Goal: Task Accomplishment & Management: Manage account settings

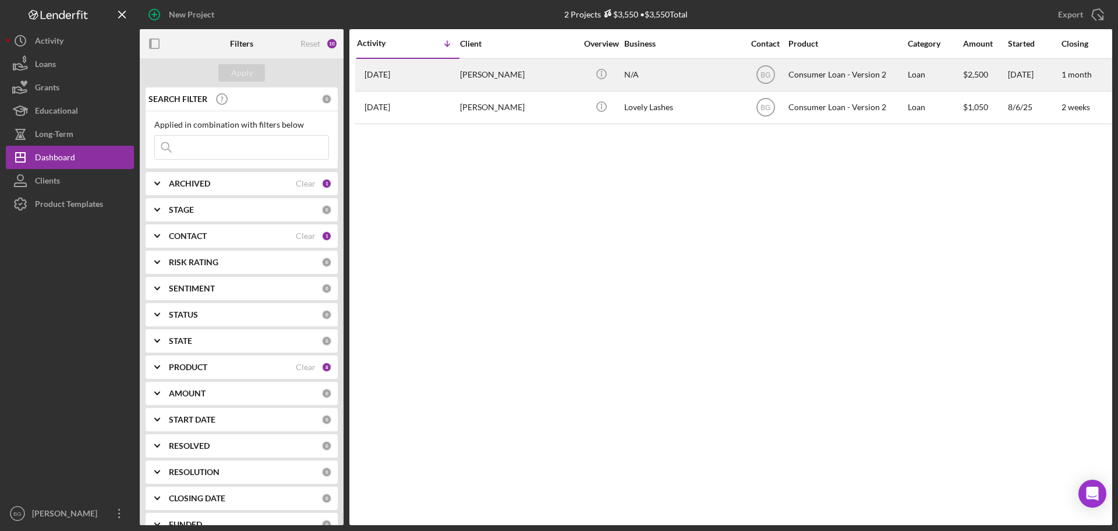
click at [486, 81] on div "[PERSON_NAME]" at bounding box center [518, 74] width 116 height 31
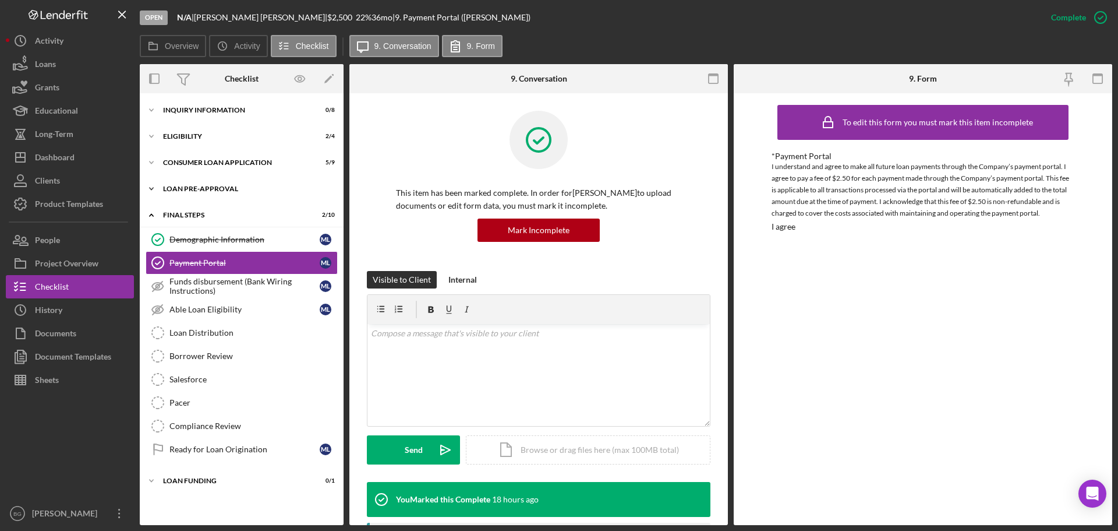
click at [209, 188] on div "Loan Pre-Approval" at bounding box center [246, 188] width 166 height 7
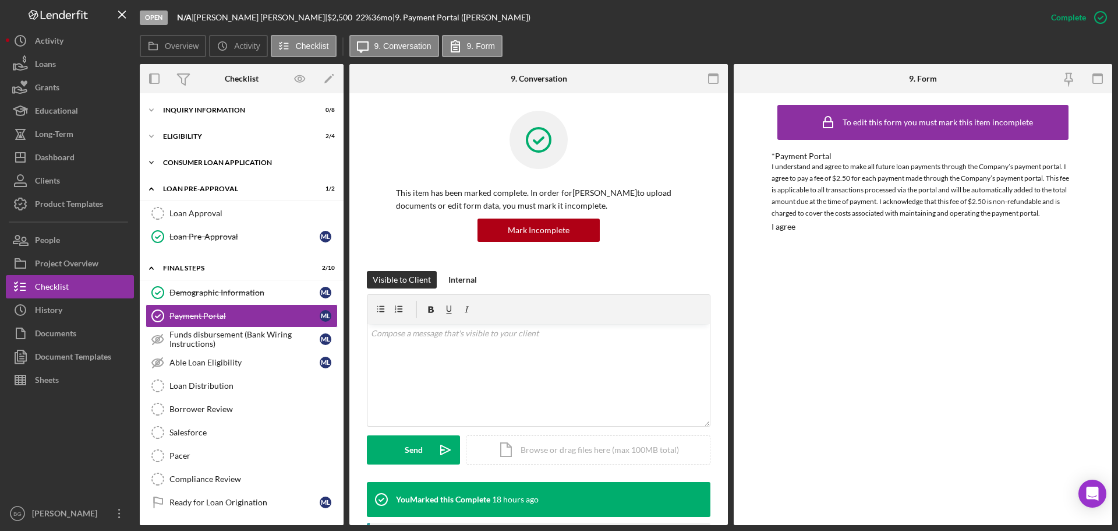
click at [209, 162] on div "Consumer Loan Application" at bounding box center [246, 162] width 166 height 7
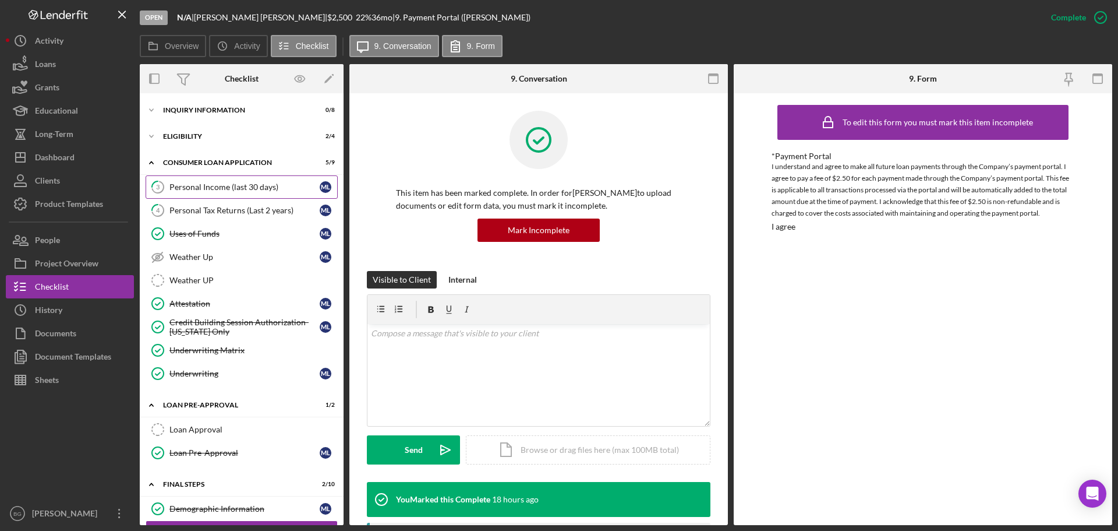
click at [210, 177] on link "3 Personal Income (last 30 days) M L" at bounding box center [242, 186] width 192 height 23
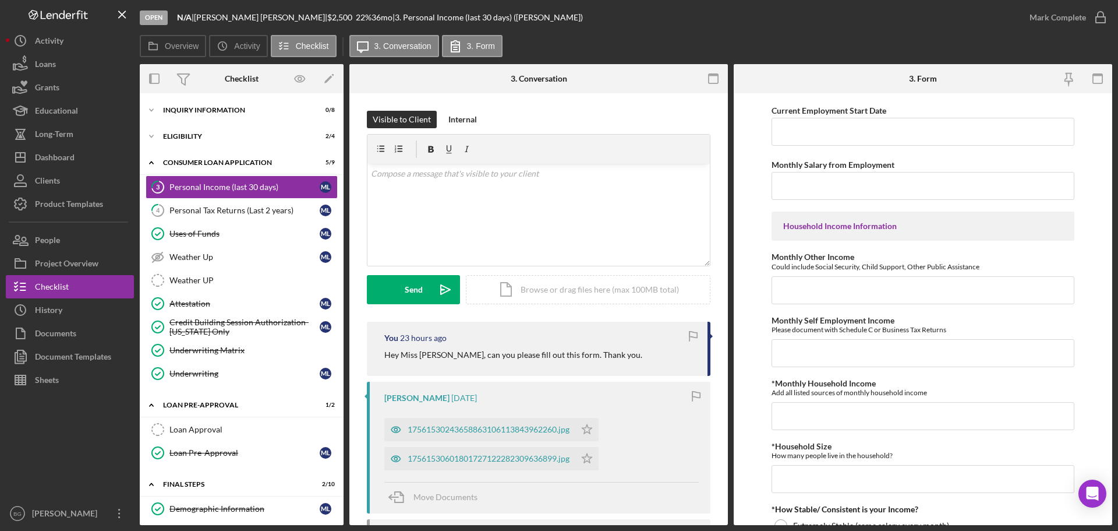
scroll to position [228, 0]
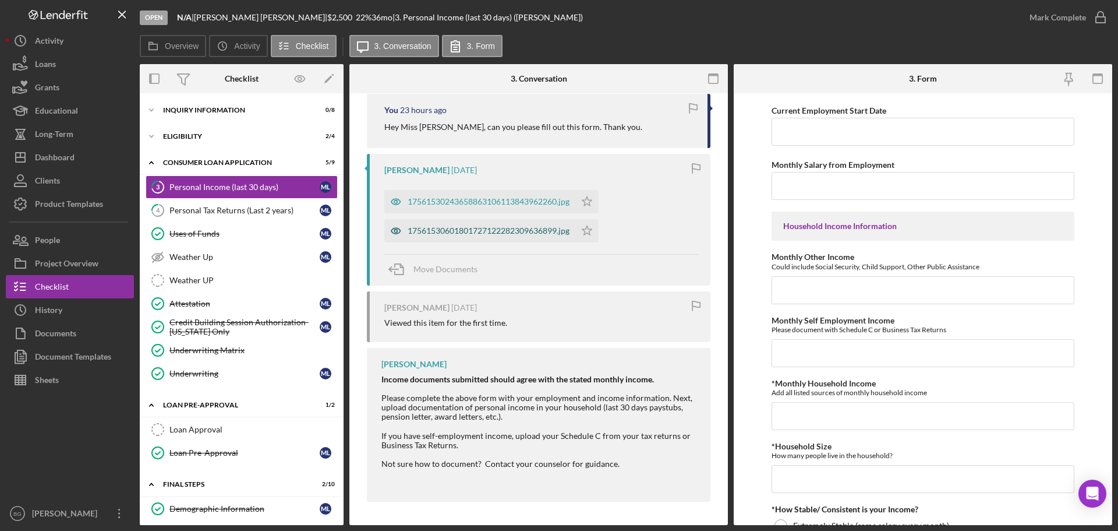
click at [457, 228] on div "17561530601801727122282309636899.jpg" at bounding box center [489, 230] width 162 height 9
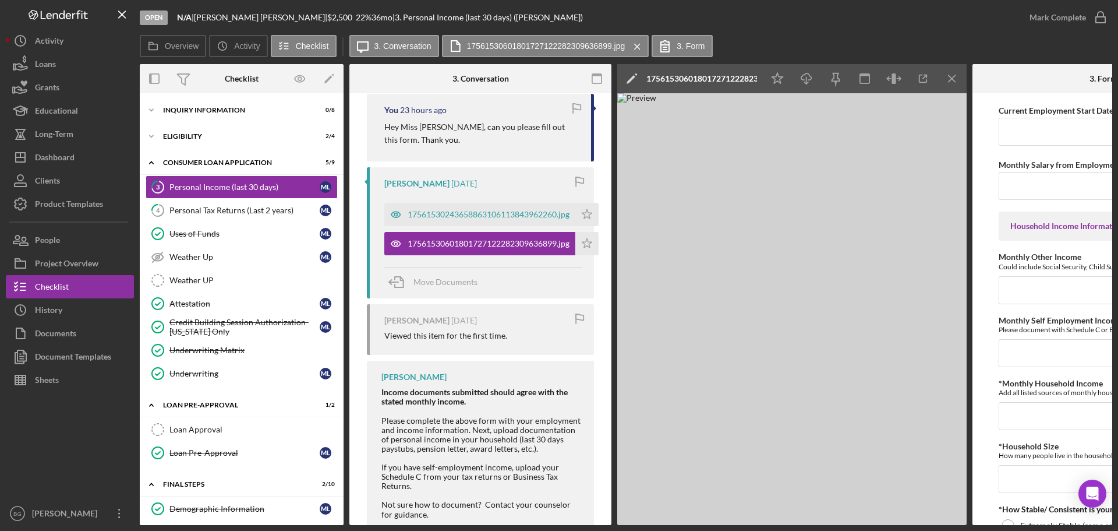
click at [476, 226] on div "17561530601801727122282309636899.jpg Icon/Star" at bounding box center [494, 240] width 220 height 29
click at [476, 218] on div "17561530243658863106113843962260.jpg" at bounding box center [489, 214] width 162 height 9
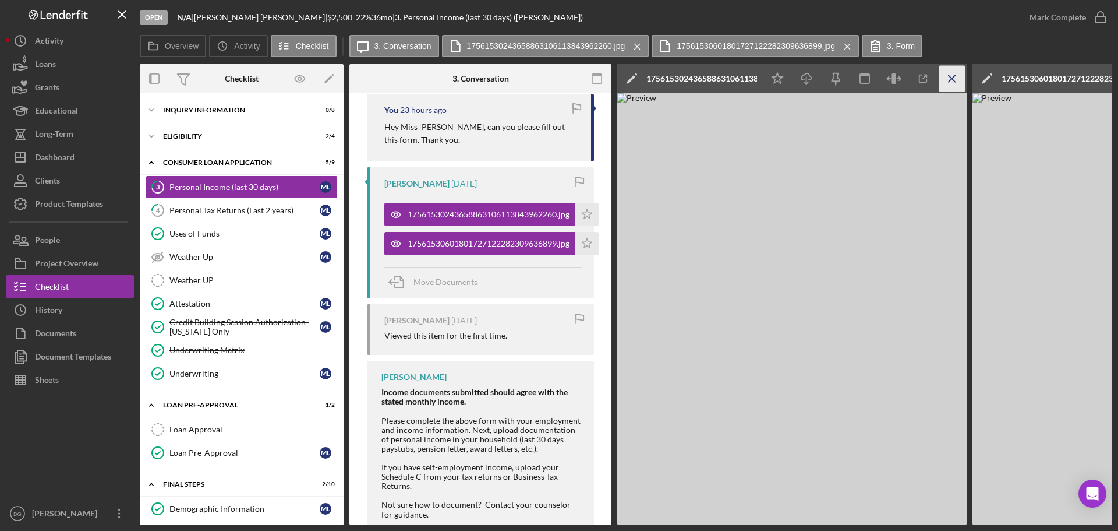
click at [949, 83] on icon "Icon/Menu Close" at bounding box center [952, 79] width 26 height 26
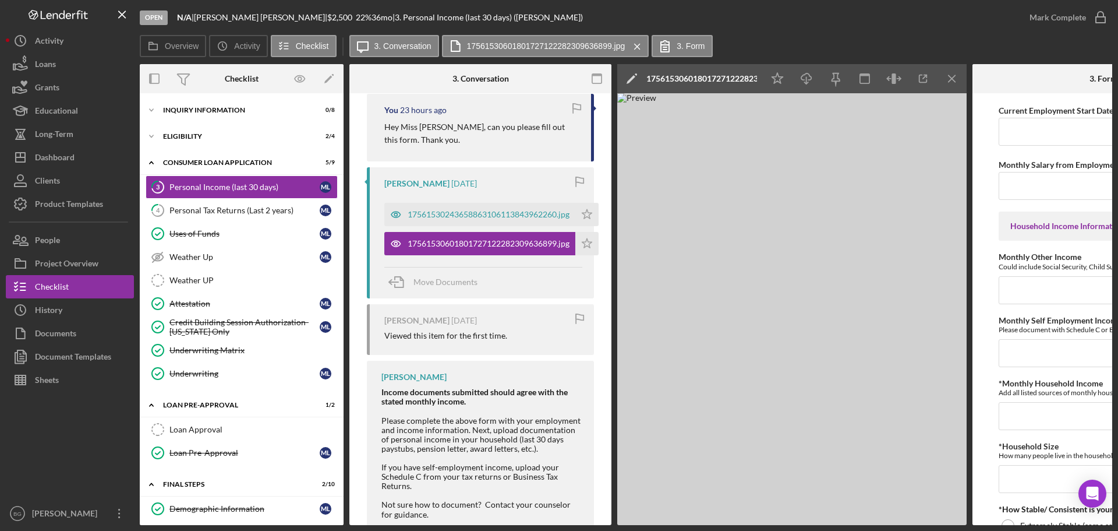
click at [949, 83] on icon "Icon/Menu Close" at bounding box center [952, 79] width 26 height 26
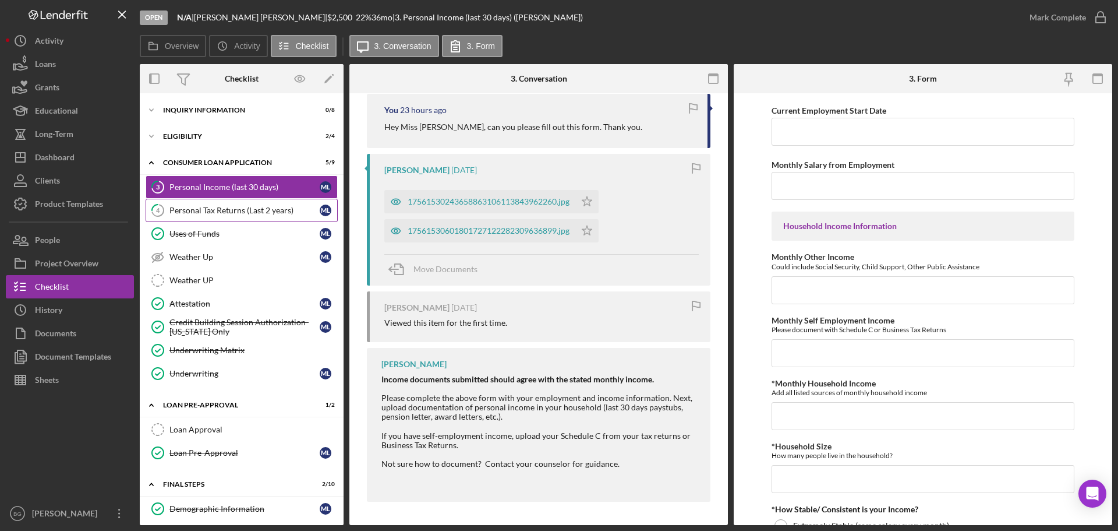
click at [224, 202] on link "4 Personal Tax Returns (Last 2 years) M L" at bounding box center [242, 210] width 192 height 23
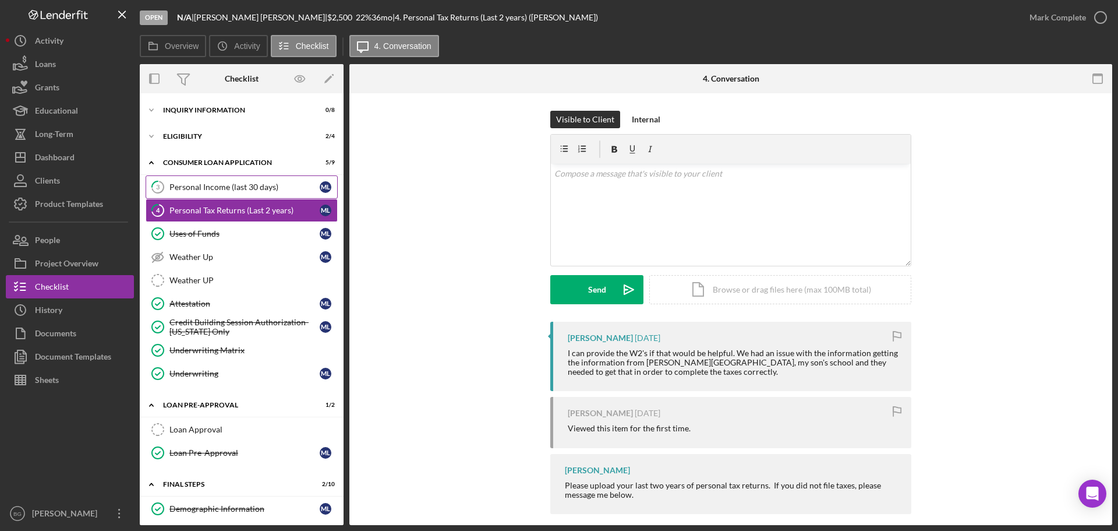
click at [193, 185] on div "Personal Income (last 30 days)" at bounding box center [244, 186] width 150 height 9
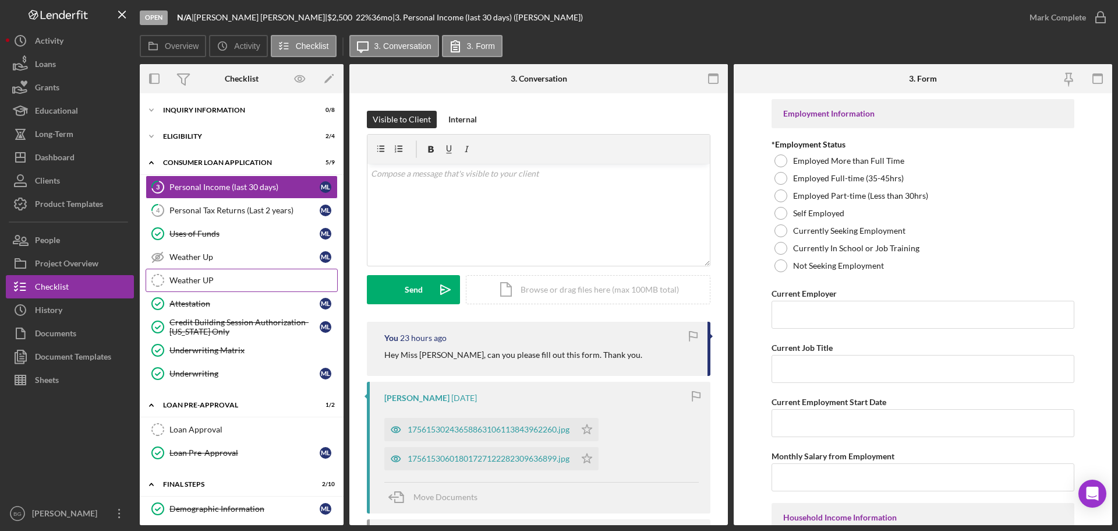
scroll to position [58, 0]
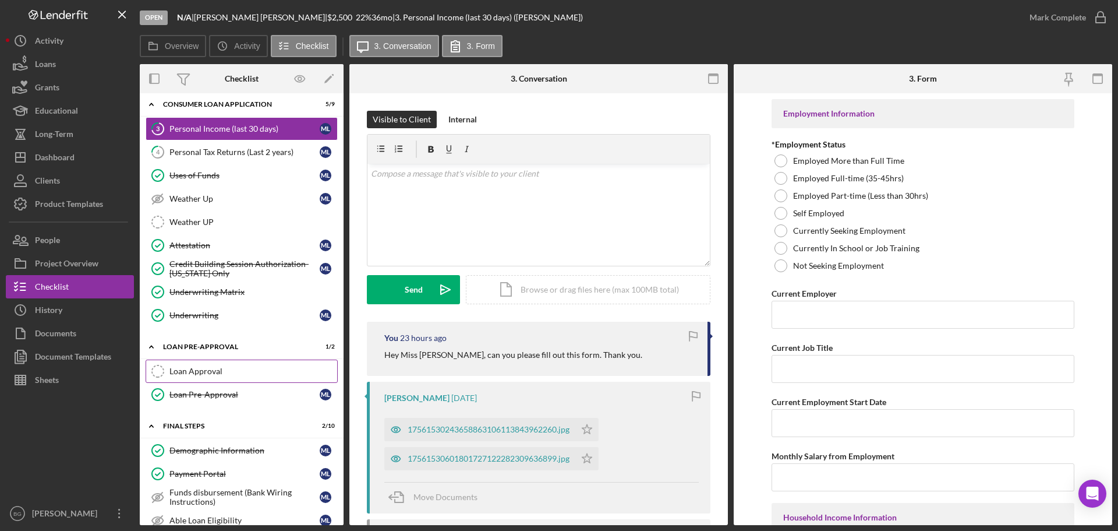
click at [224, 370] on div "Loan Approval" at bounding box center [253, 370] width 168 height 9
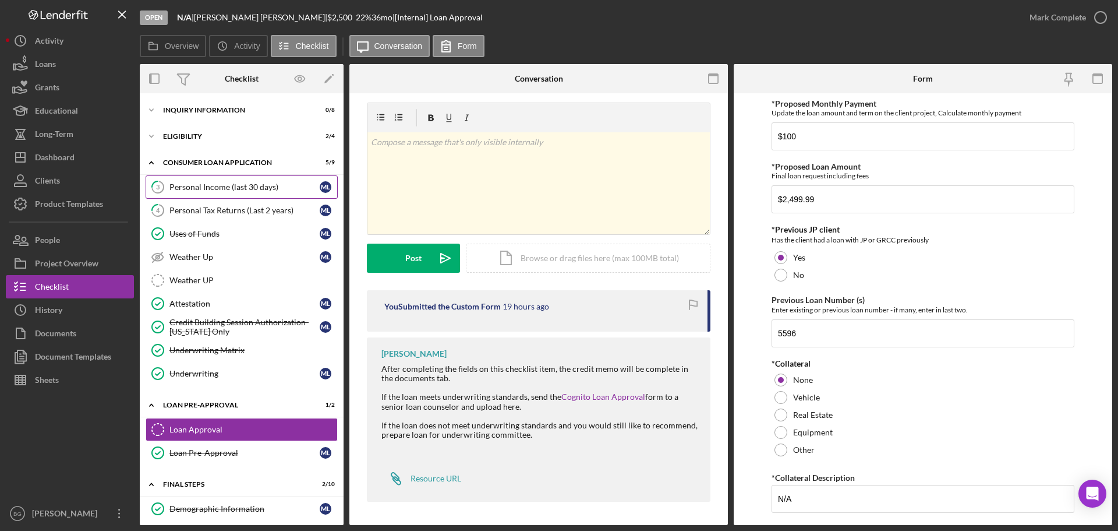
click at [213, 190] on div "Personal Income (last 30 days)" at bounding box center [244, 186] width 150 height 9
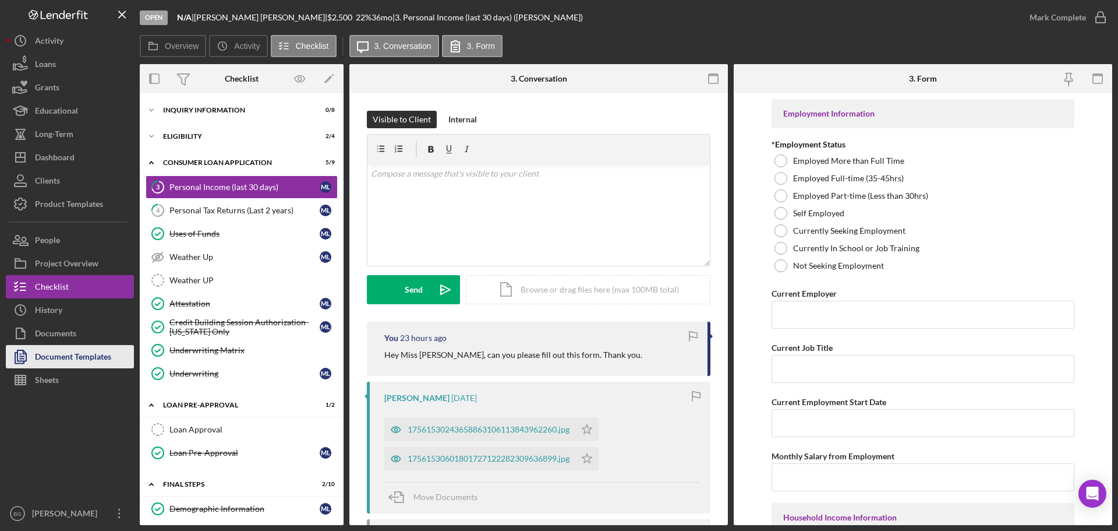
click at [58, 352] on div "Document Templates" at bounding box center [73, 358] width 76 height 26
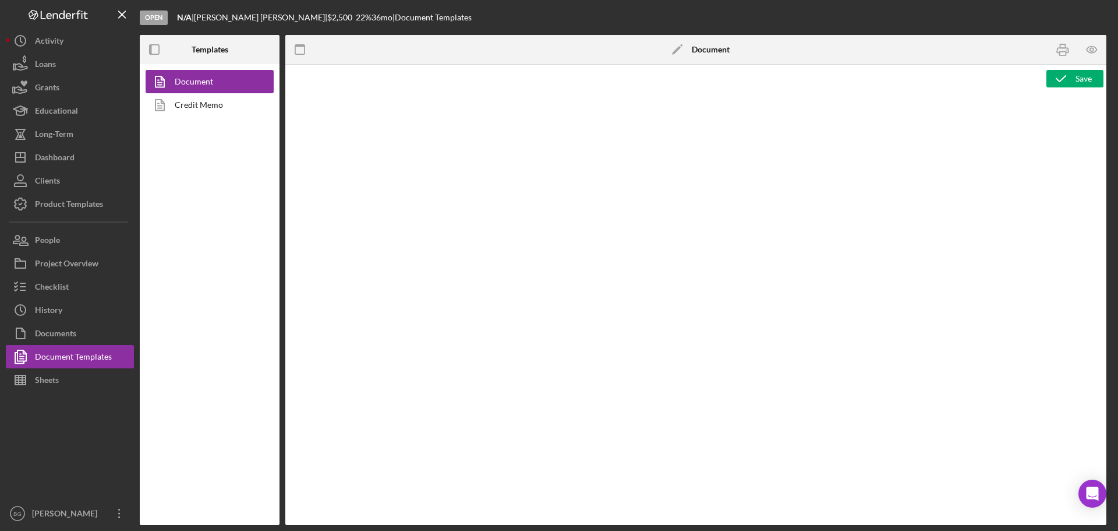
type textarea "<h1>Wiring Instructions</h1> <p style="text-align: left">Borrower Name:&nbsp; <…"
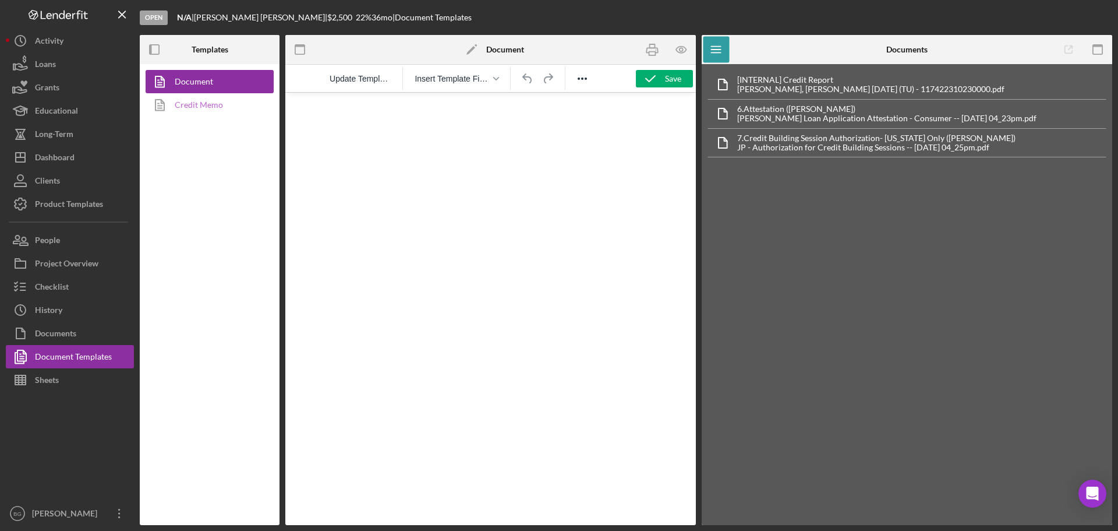
click at [199, 108] on link "Credit Memo" at bounding box center [207, 104] width 122 height 23
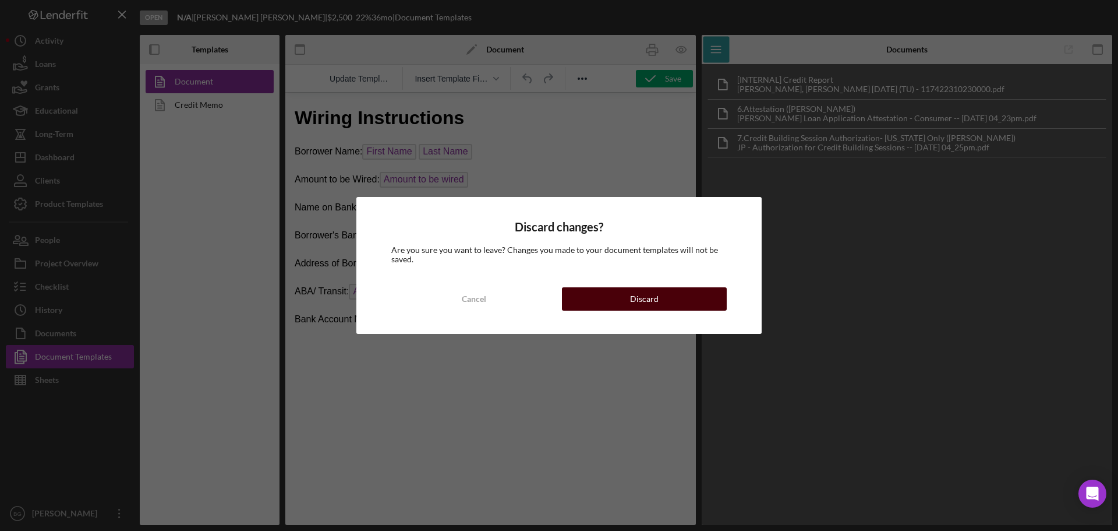
click at [628, 297] on button "Discard" at bounding box center [644, 298] width 165 height 23
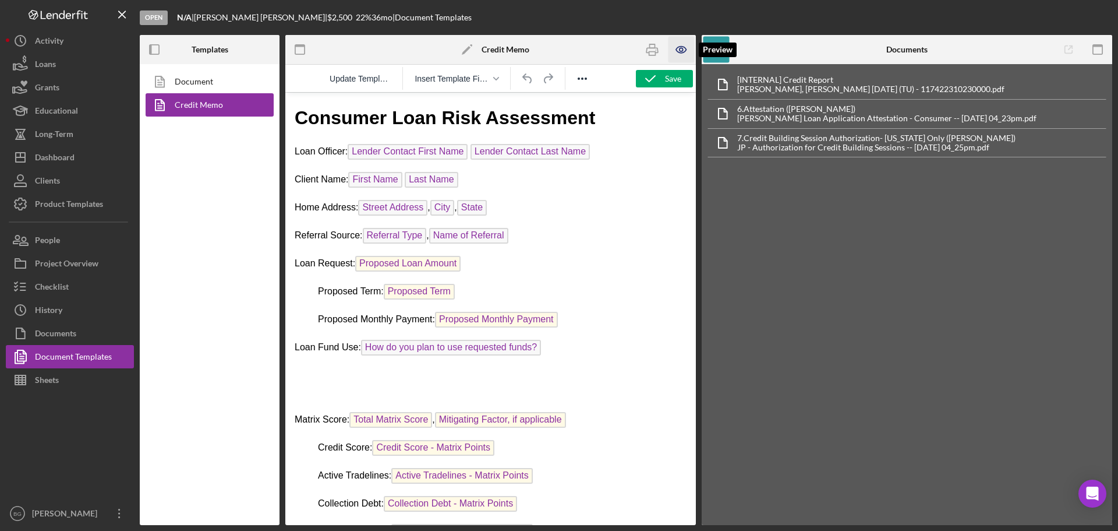
click at [677, 45] on icon "button" at bounding box center [682, 50] width 26 height 26
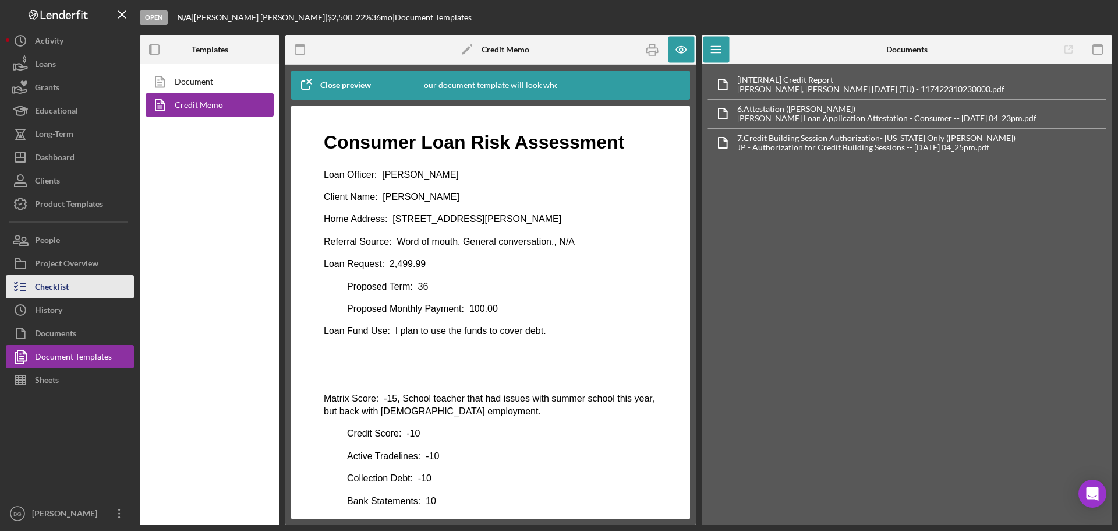
click at [47, 288] on div "Checklist" at bounding box center [52, 288] width 34 height 26
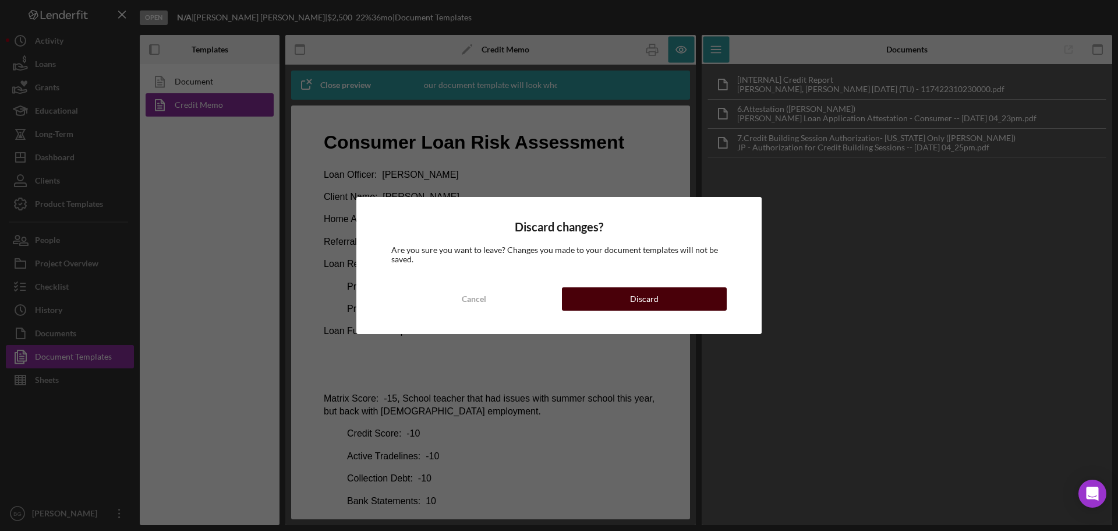
click at [614, 302] on button "Discard" at bounding box center [644, 298] width 165 height 23
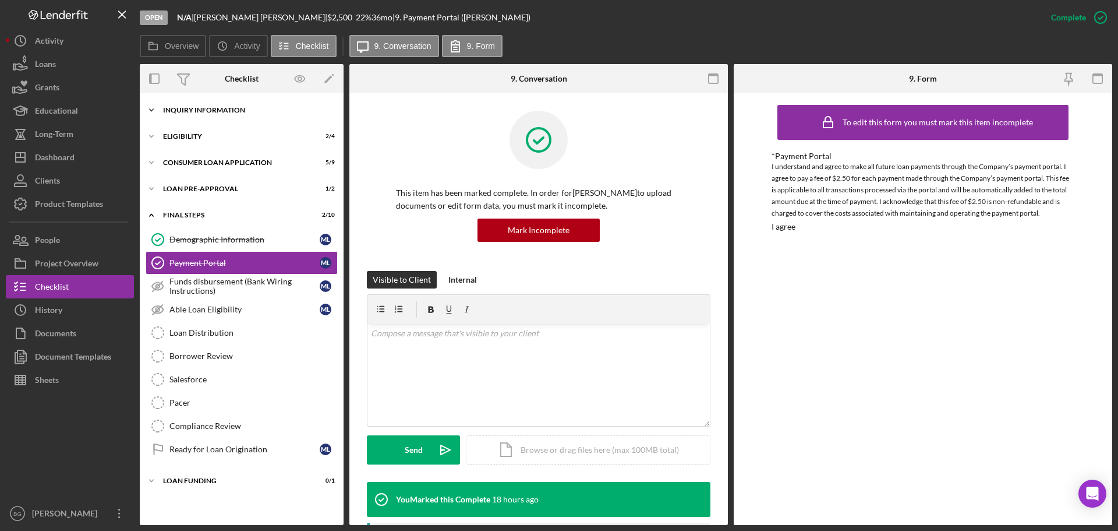
click at [192, 105] on div "Icon/Expander Inquiry Information 0 / 8" at bounding box center [242, 109] width 204 height 23
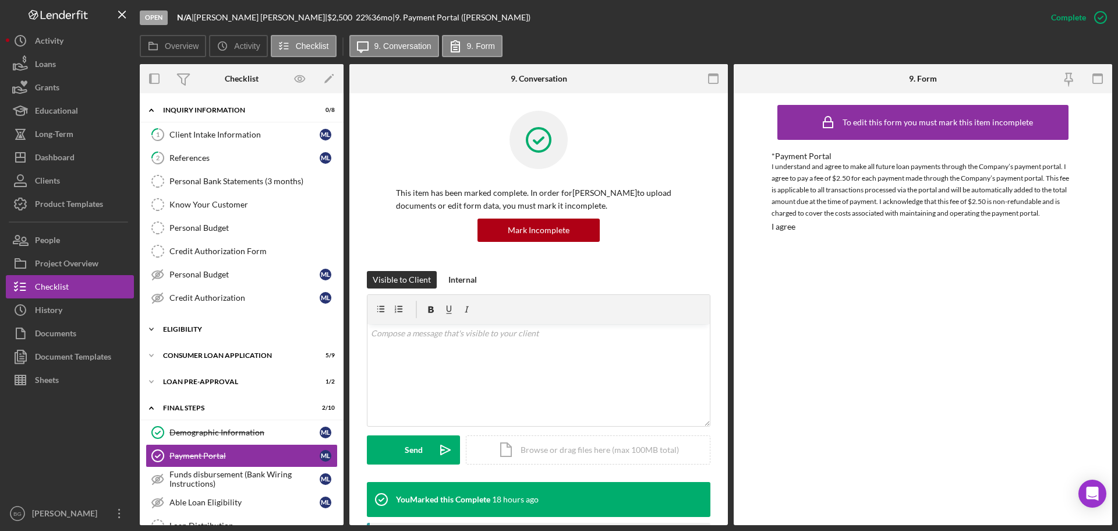
click at [171, 328] on div "Eligibility" at bounding box center [246, 329] width 166 height 7
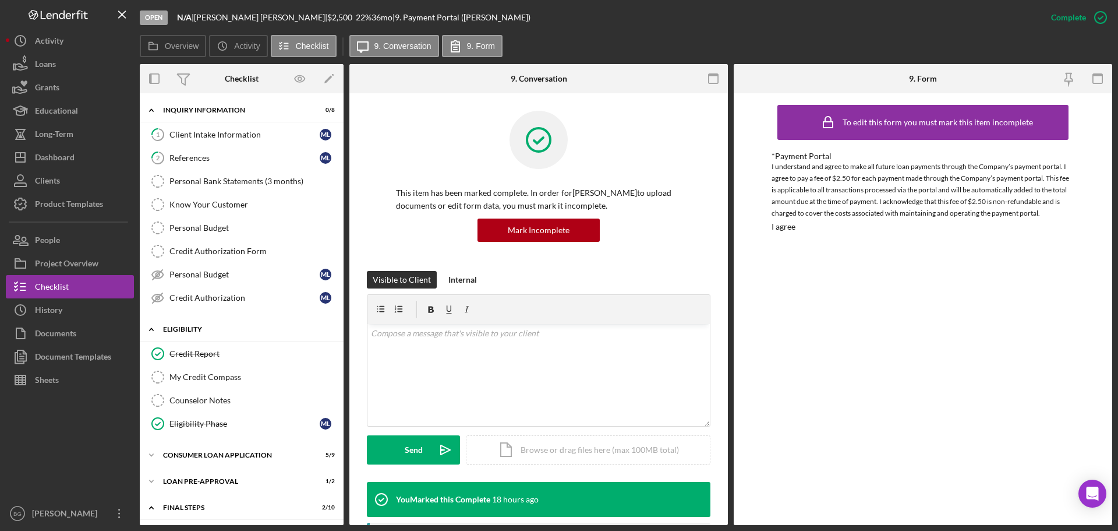
scroll to position [116, 0]
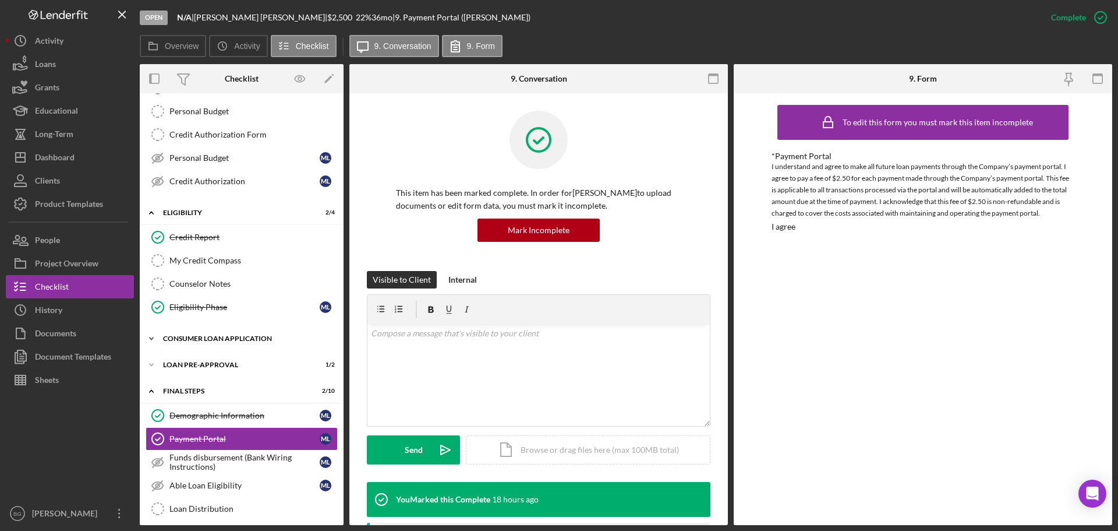
click at [183, 332] on div "Icon/Expander Consumer Loan Application 5 / 9" at bounding box center [242, 338] width 204 height 23
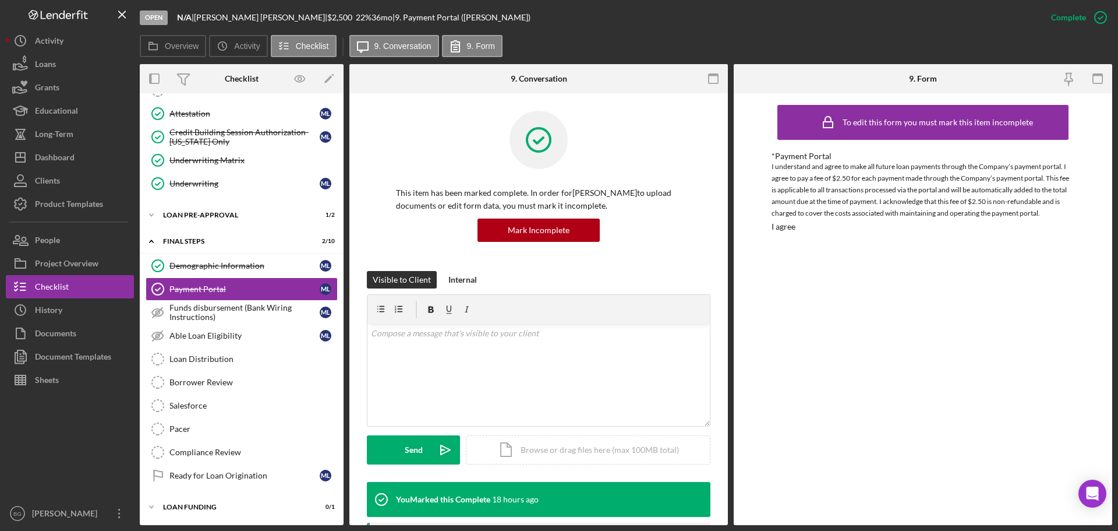
scroll to position [308, 0]
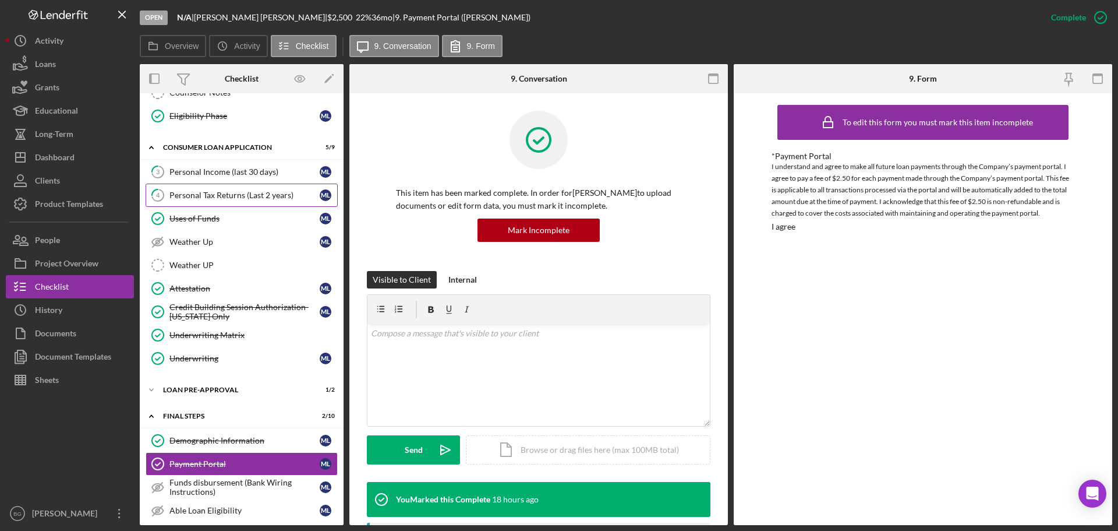
click at [214, 199] on div "Personal Tax Returns (Last 2 years)" at bounding box center [244, 194] width 150 height 9
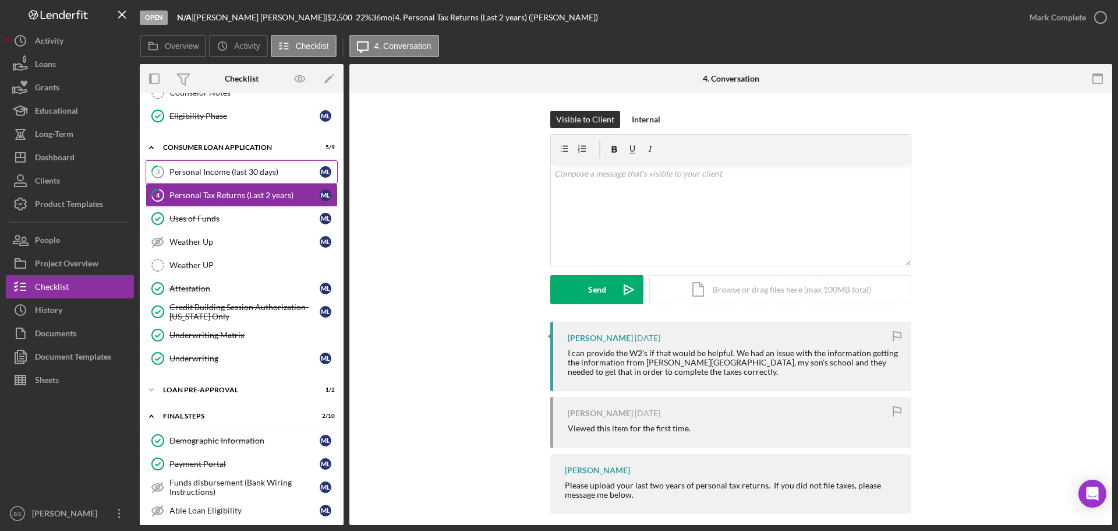
click at [245, 174] on div "Personal Income (last 30 days)" at bounding box center [244, 171] width 150 height 9
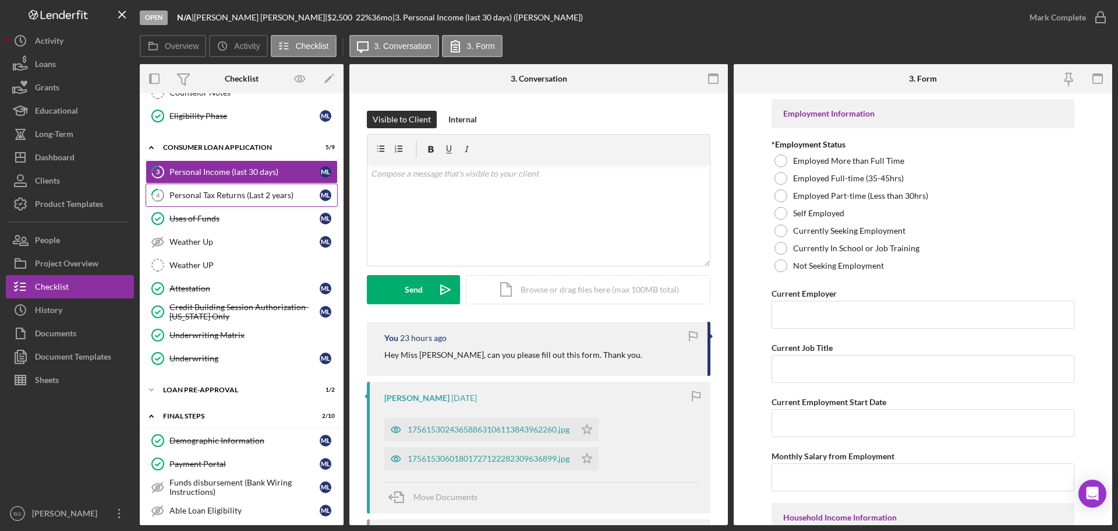
click at [273, 190] on div "Personal Tax Returns (Last 2 years)" at bounding box center [244, 194] width 150 height 9
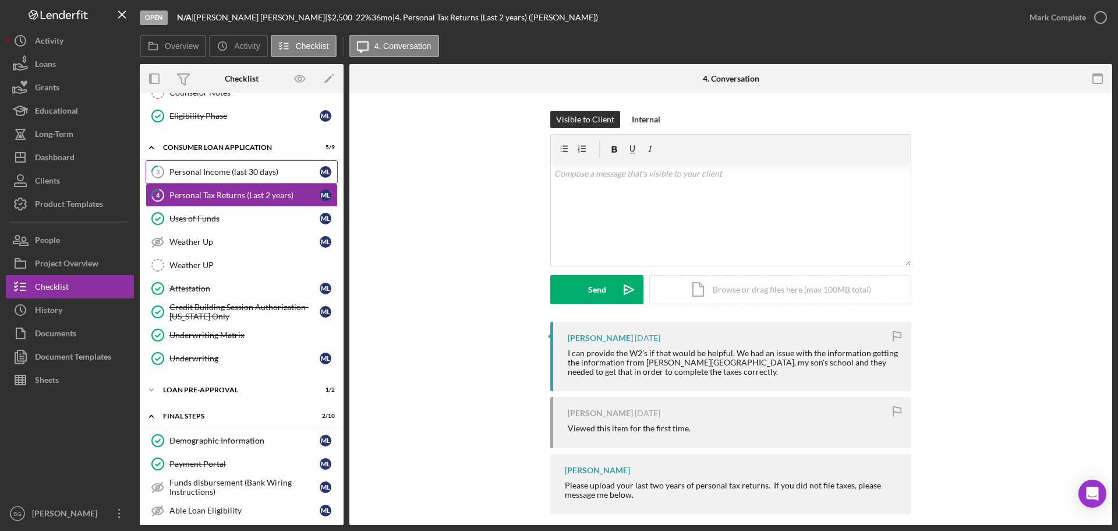
click at [239, 169] on div "Personal Income (last 30 days)" at bounding box center [244, 171] width 150 height 9
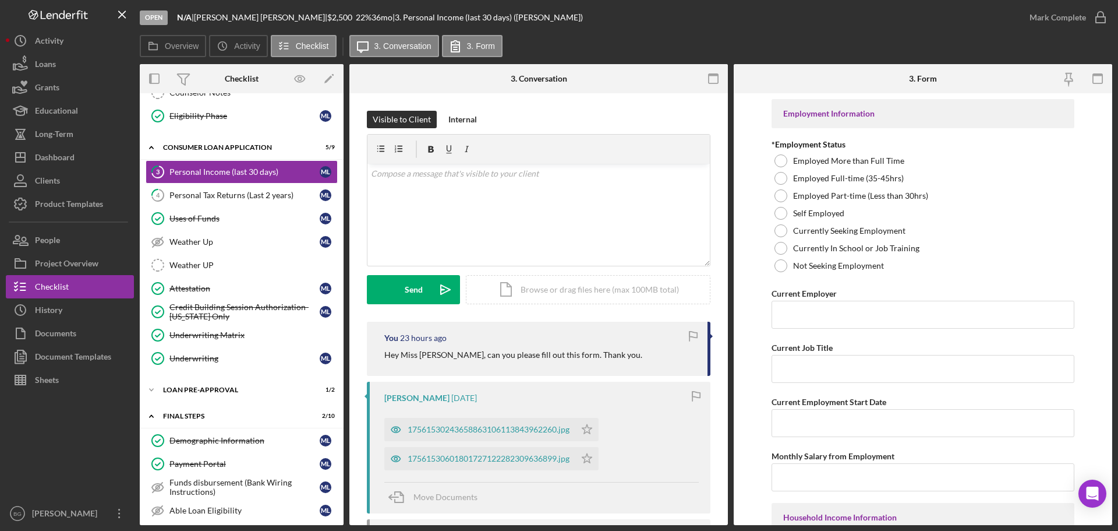
click at [606, 354] on div "Hey Miss [PERSON_NAME], can you please fill out this form. Thank you." at bounding box center [540, 354] width 312 height 13
copy div "Hey Miss [PERSON_NAME], can you please fill out this form. Thank you."
click at [563, 251] on div "v Color teal Color pink Remove color Add row above Add row below Add column bef…" at bounding box center [539, 215] width 342 height 102
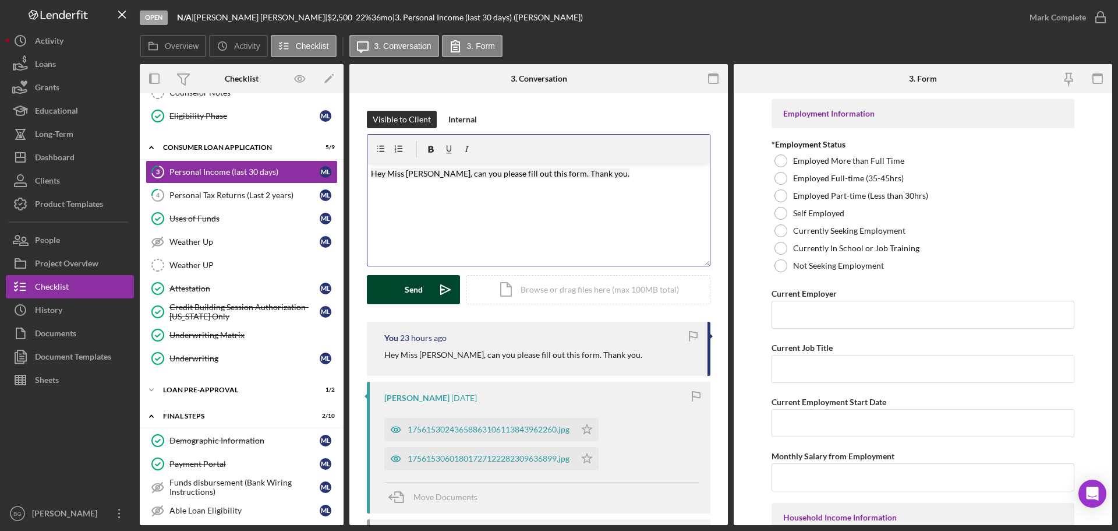
click at [436, 288] on icon "Icon/icon-invite-send" at bounding box center [445, 289] width 29 height 29
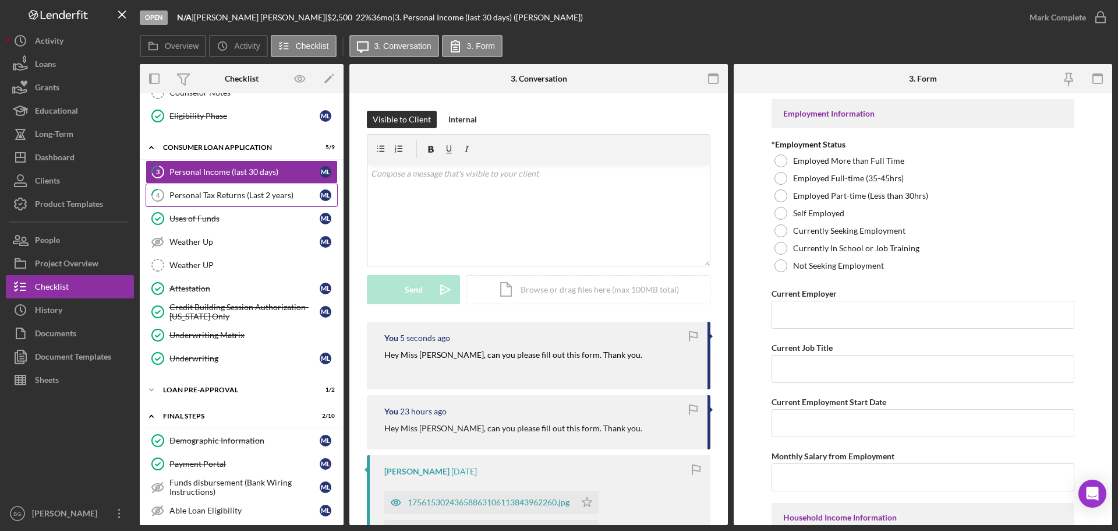
scroll to position [75, 0]
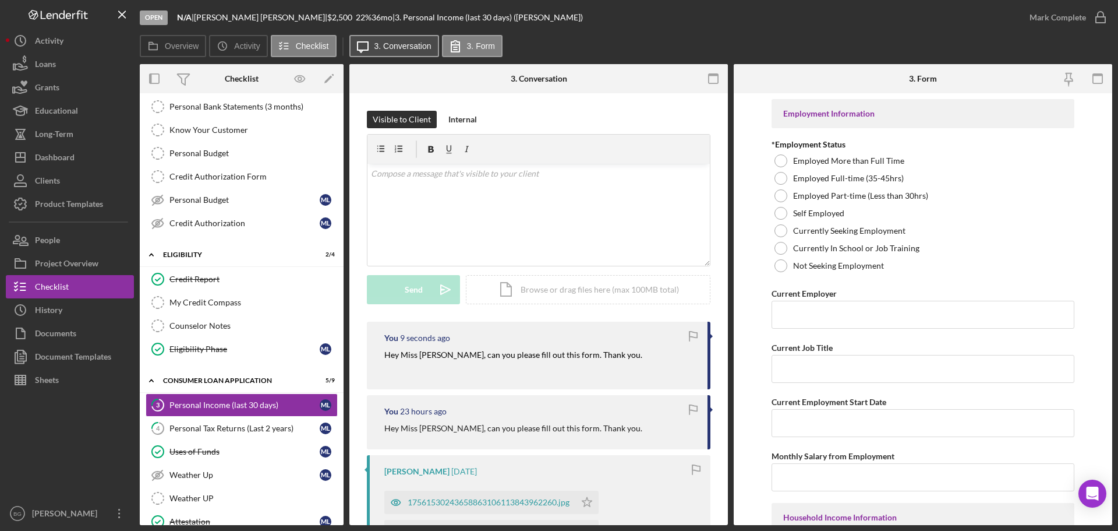
click at [412, 51] on label "3. Conversation" at bounding box center [403, 45] width 57 height 9
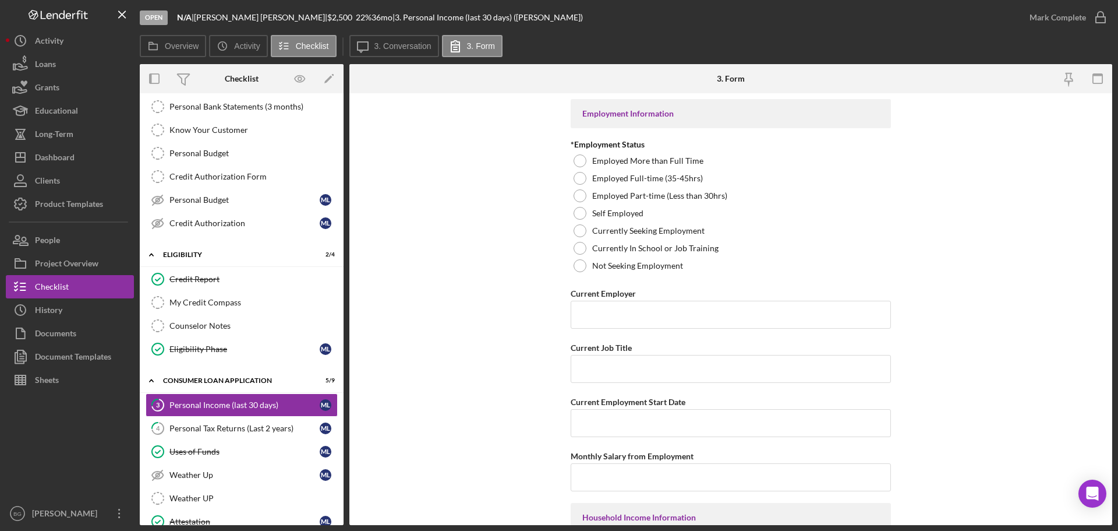
click at [471, 237] on form "Employment Information *Employment Status Employed More than Full Time Employed…" at bounding box center [730, 309] width 763 height 432
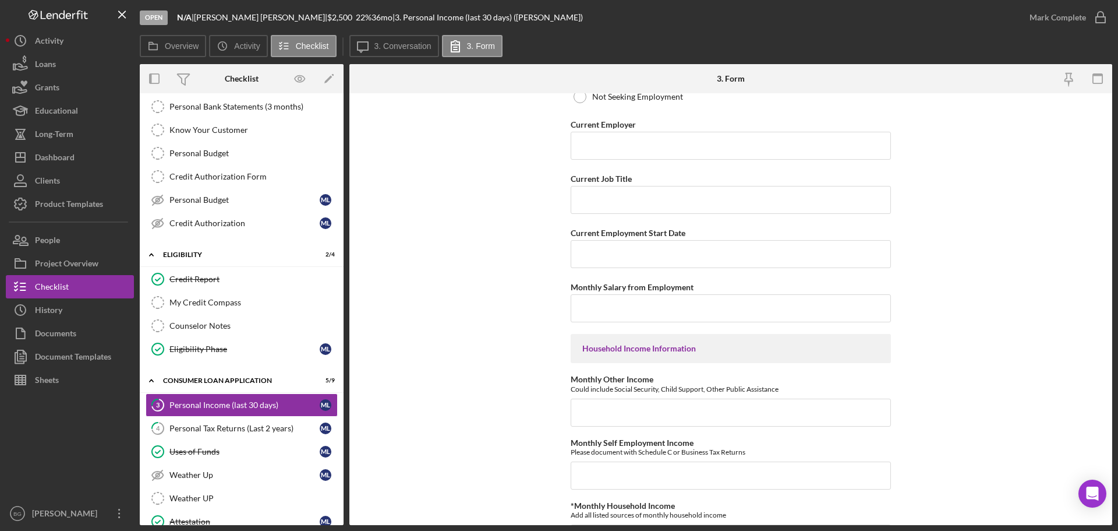
scroll to position [0, 0]
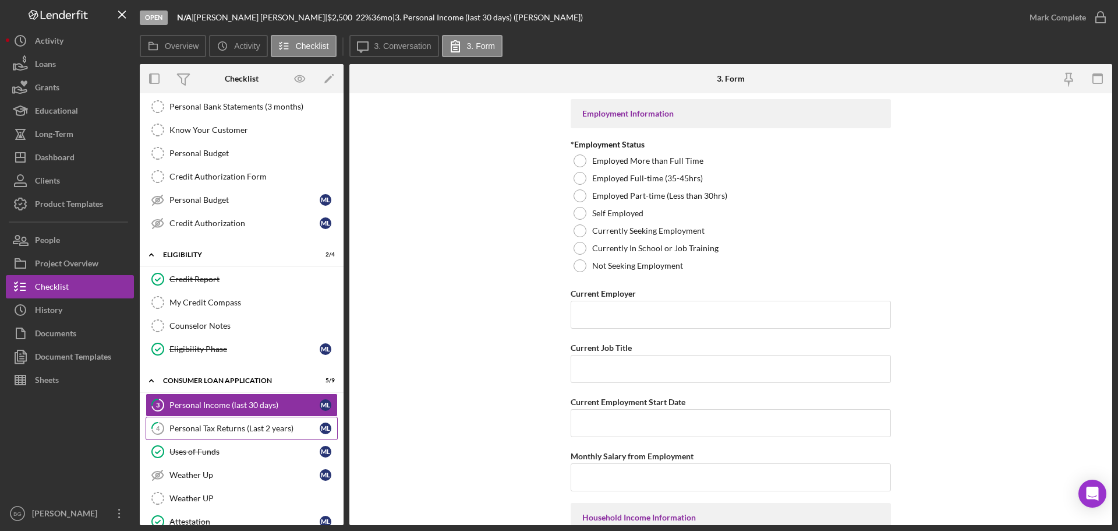
click at [241, 429] on div "Personal Tax Returns (Last 2 years)" at bounding box center [244, 427] width 150 height 9
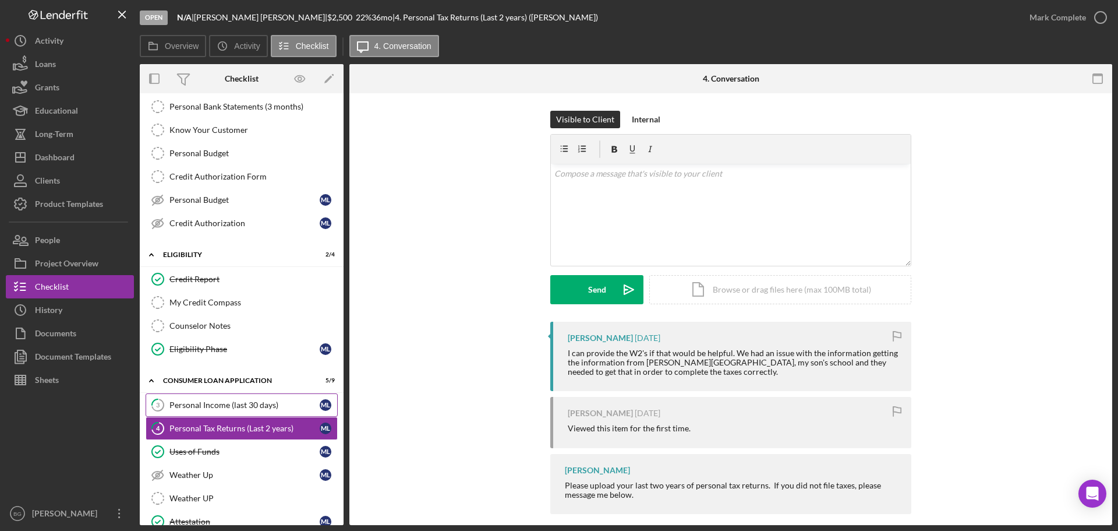
click at [245, 405] on div "Personal Income (last 30 days)" at bounding box center [244, 404] width 150 height 9
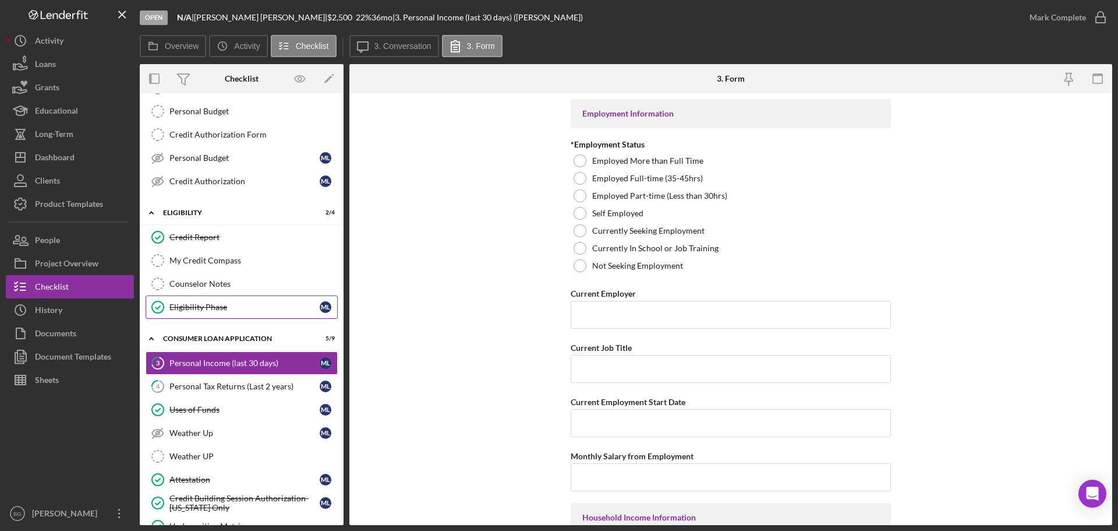
scroll to position [175, 0]
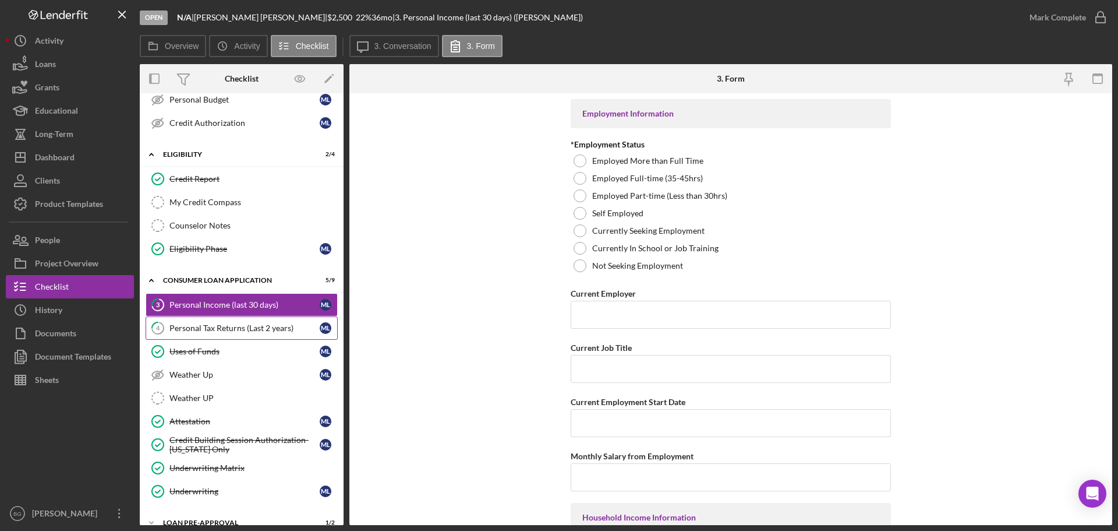
click at [216, 336] on link "4 Personal Tax Returns (Last 2 years) M L" at bounding box center [242, 327] width 192 height 23
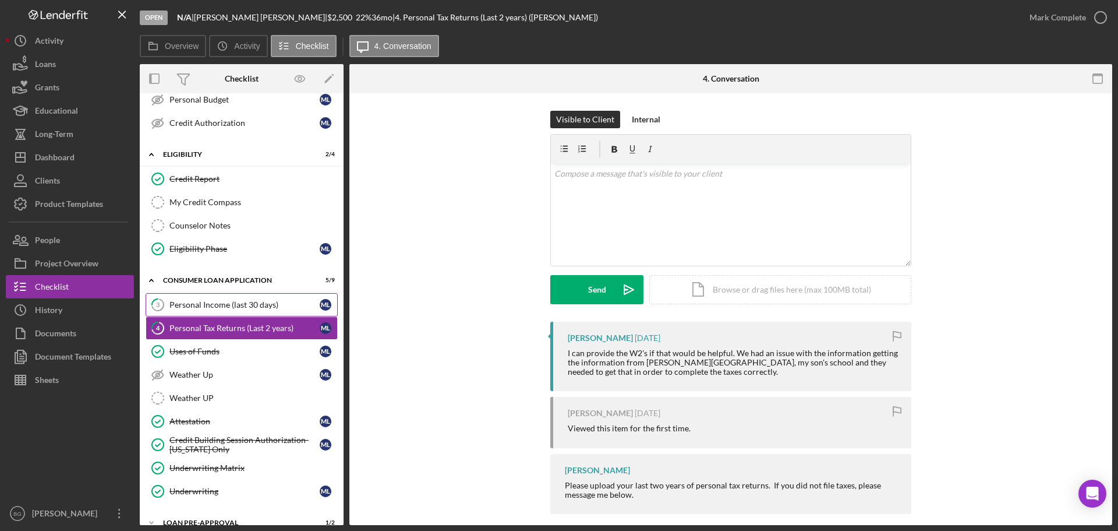
click at [224, 303] on div "Personal Income (last 30 days)" at bounding box center [244, 304] width 150 height 9
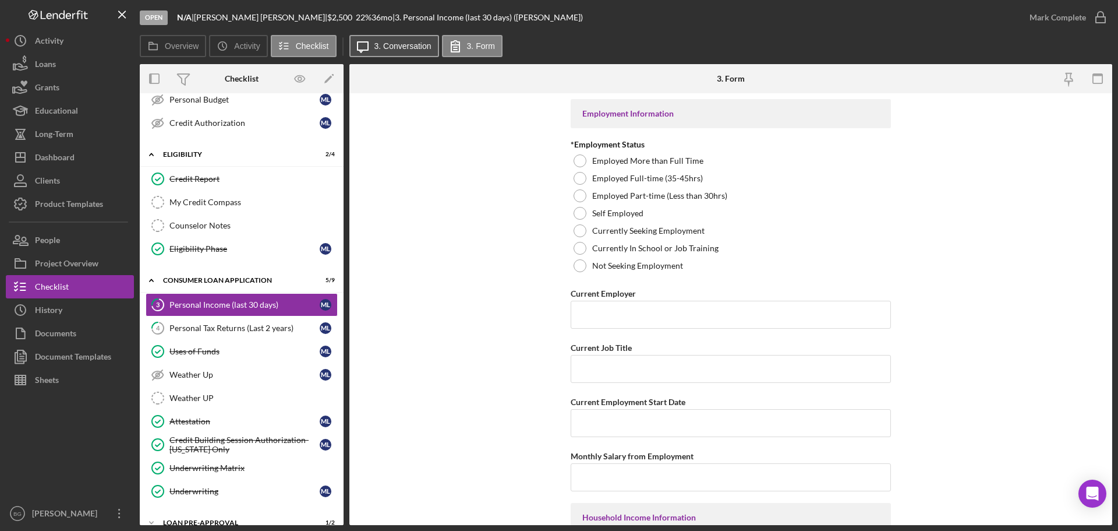
click at [381, 48] on label "3. Conversation" at bounding box center [403, 45] width 57 height 9
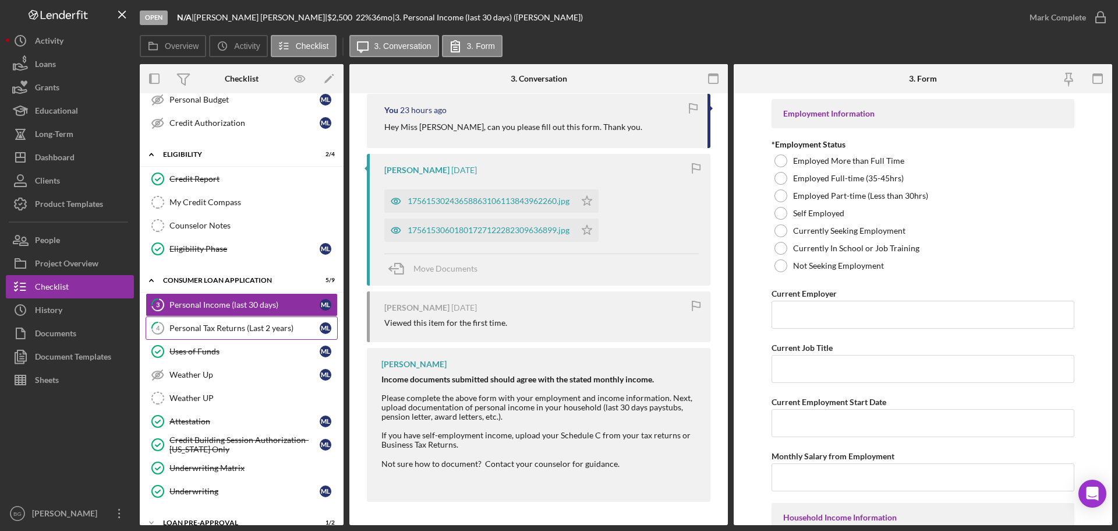
click at [175, 330] on div "Personal Tax Returns (Last 2 years)" at bounding box center [244, 327] width 150 height 9
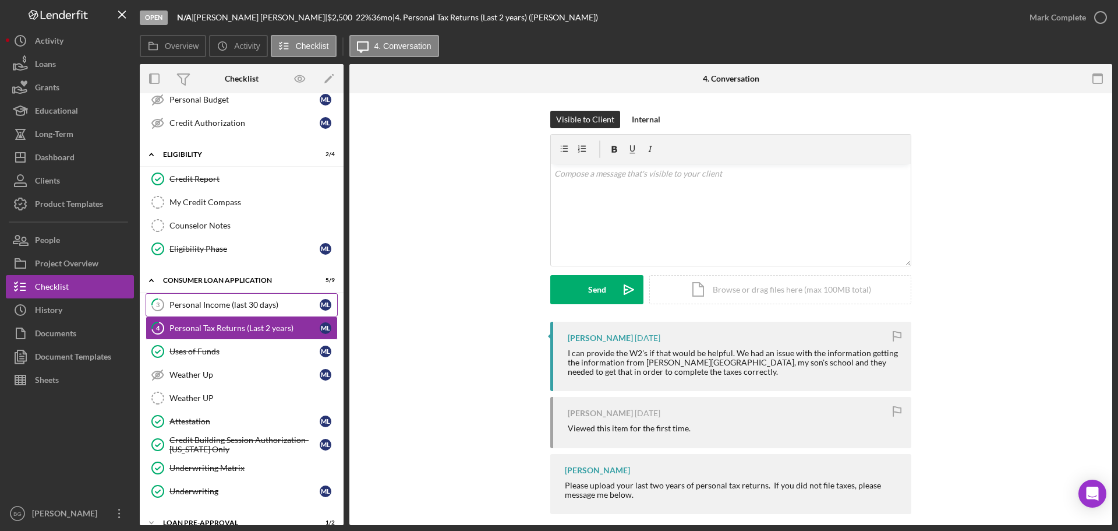
click at [204, 303] on div "Personal Income (last 30 days)" at bounding box center [244, 304] width 150 height 9
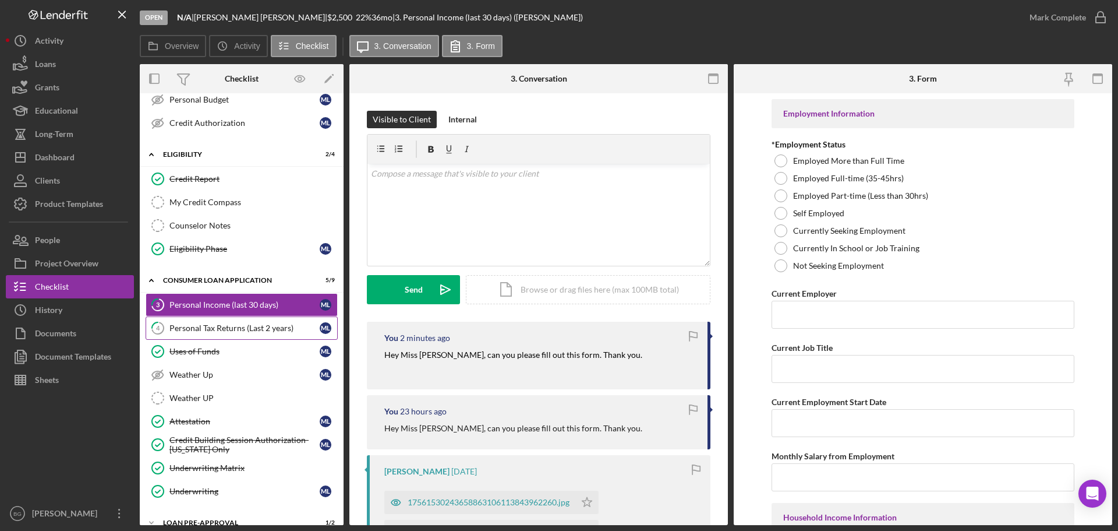
click at [227, 331] on div "Personal Tax Returns (Last 2 years)" at bounding box center [244, 327] width 150 height 9
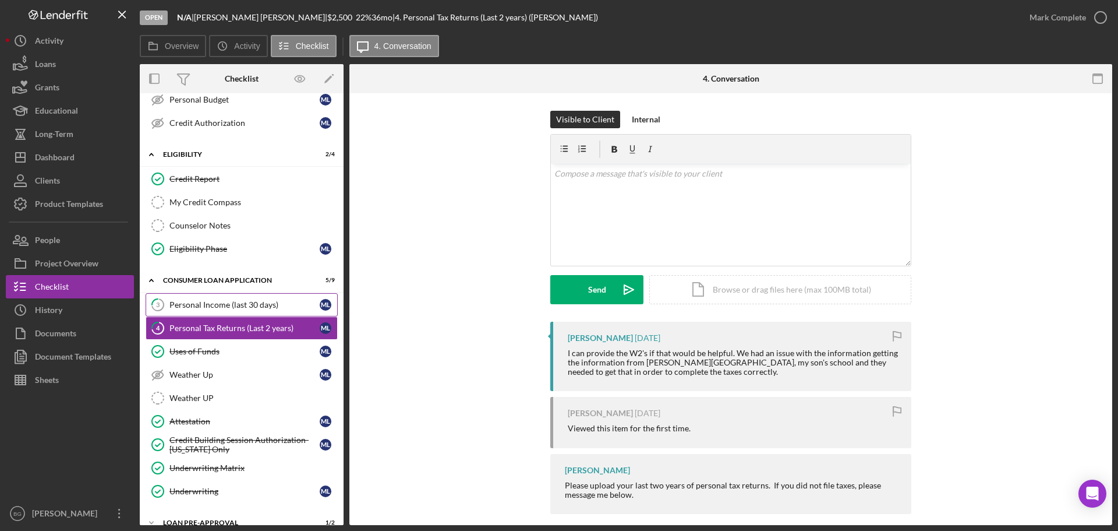
click at [236, 305] on div "Personal Income (last 30 days)" at bounding box center [244, 304] width 150 height 9
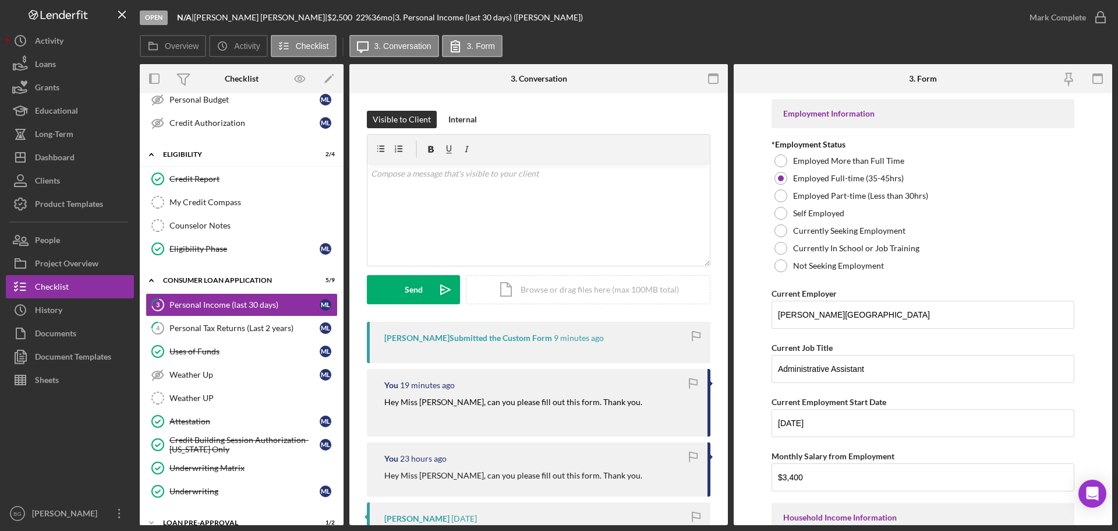
scroll to position [58, 0]
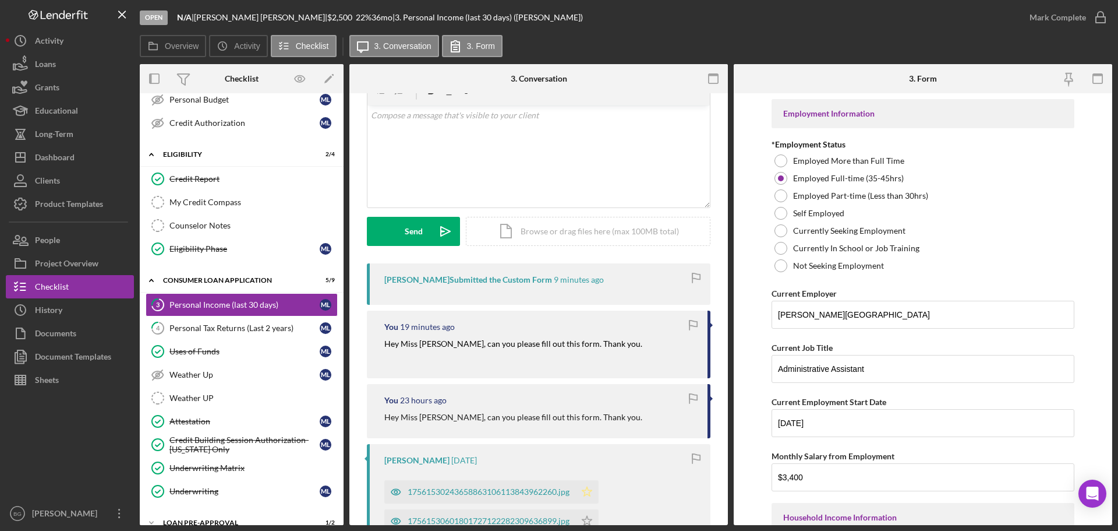
click at [588, 493] on icon "Icon/Star" at bounding box center [586, 491] width 23 height 23
click at [1051, 20] on div "Mark Complete" at bounding box center [1058, 17] width 56 height 23
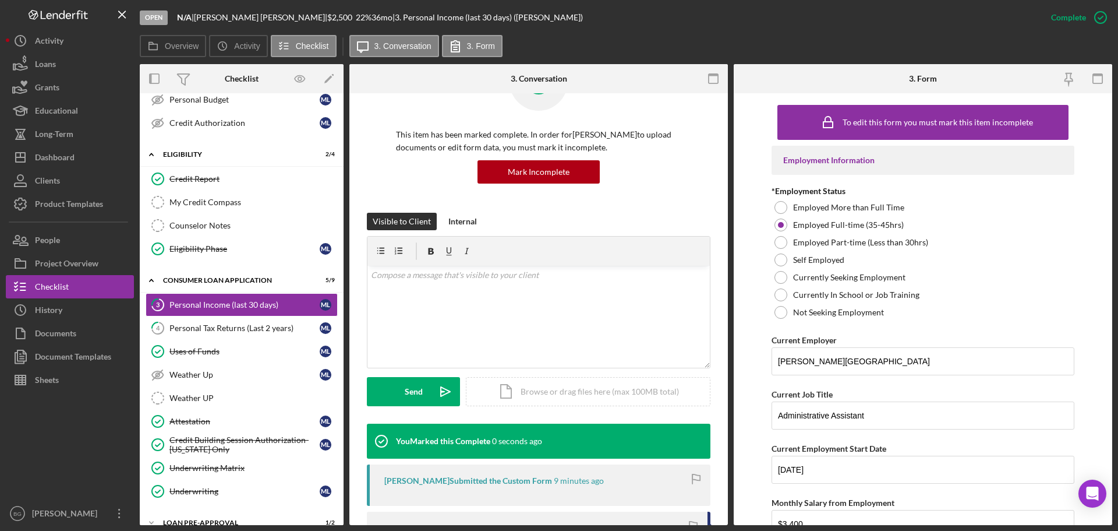
scroll to position [218, 0]
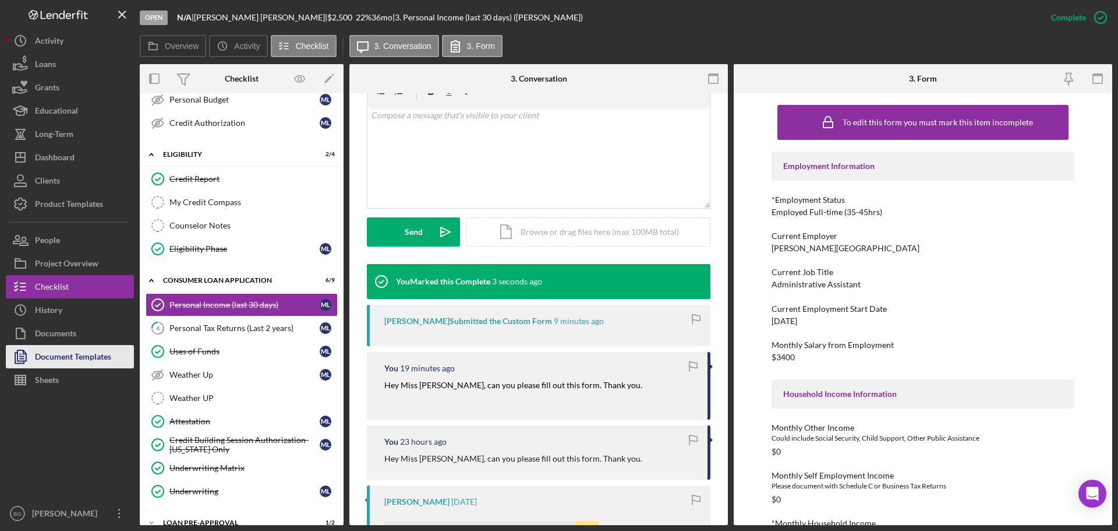
click at [48, 355] on div "Document Templates" at bounding box center [73, 358] width 76 height 26
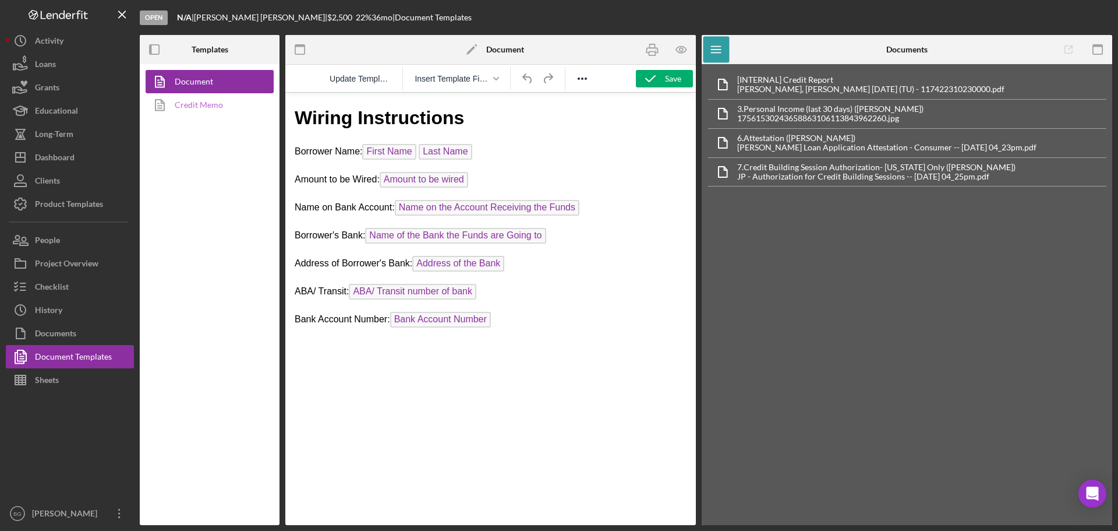
click at [252, 109] on link "Credit Memo" at bounding box center [207, 104] width 122 height 23
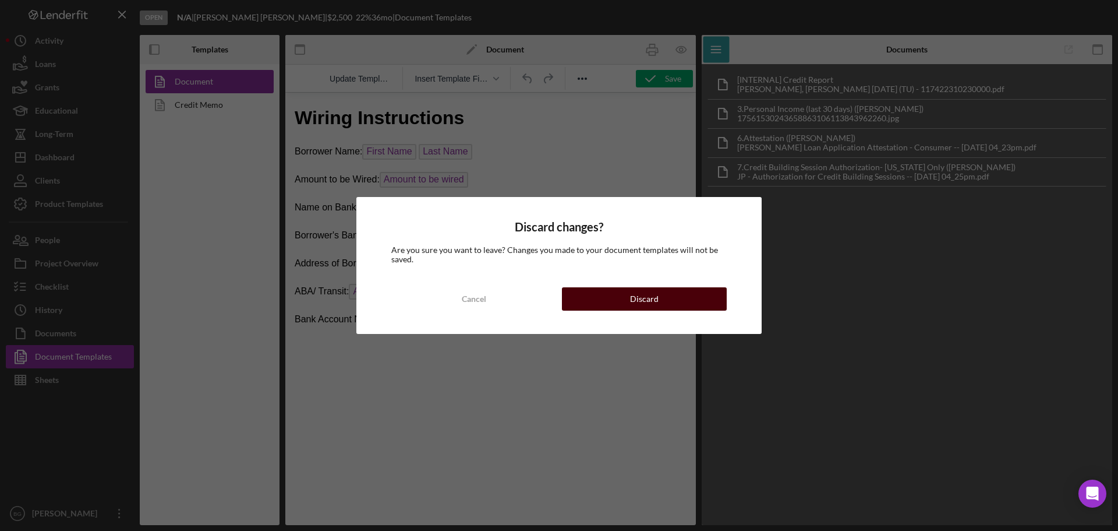
click at [600, 306] on button "Discard" at bounding box center [644, 298] width 165 height 23
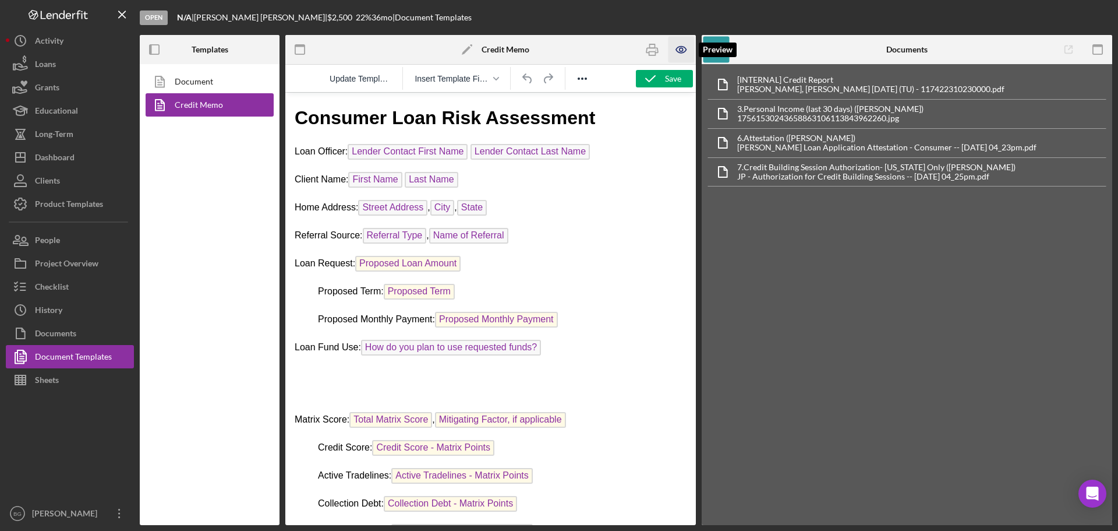
click at [686, 50] on icon "button" at bounding box center [681, 50] width 10 height 6
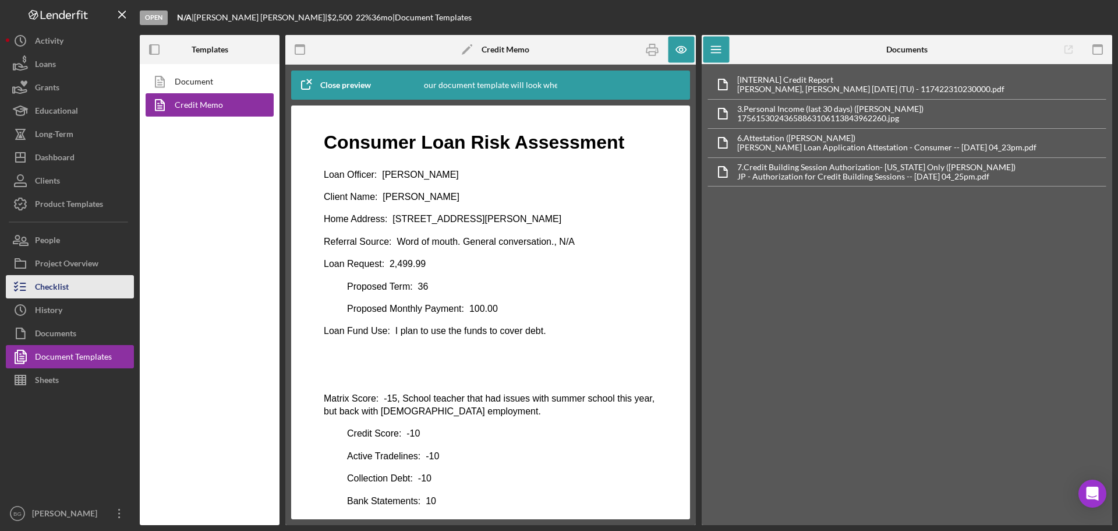
click at [48, 281] on div "Checklist" at bounding box center [52, 288] width 34 height 26
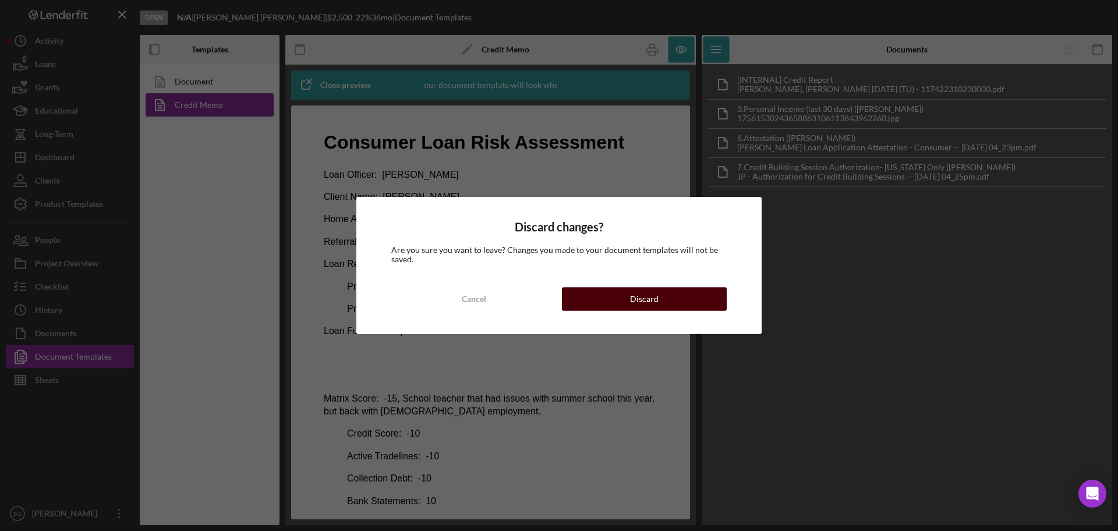
click at [614, 291] on button "Discard" at bounding box center [644, 298] width 165 height 23
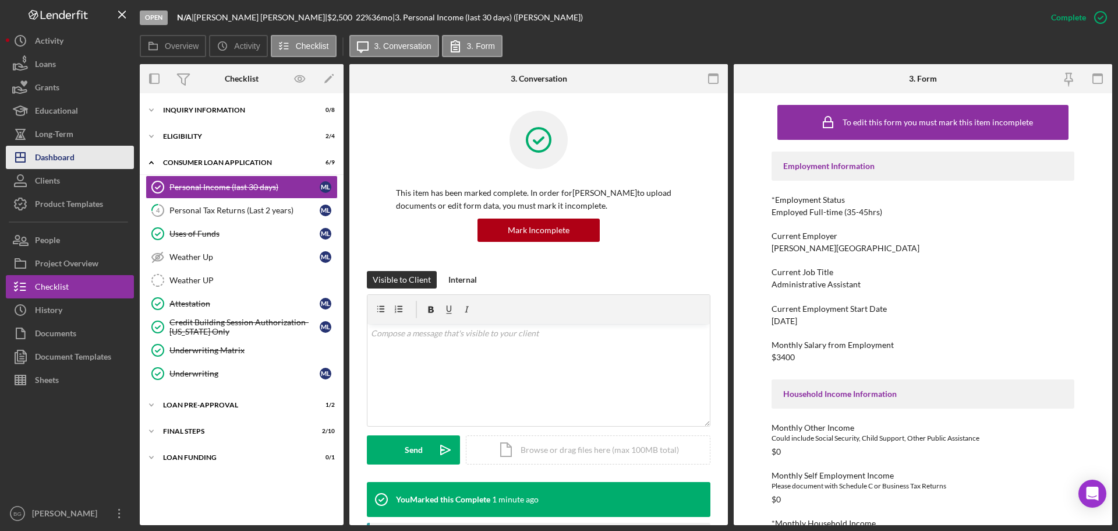
click at [52, 158] on div "Dashboard" at bounding box center [55, 159] width 40 height 26
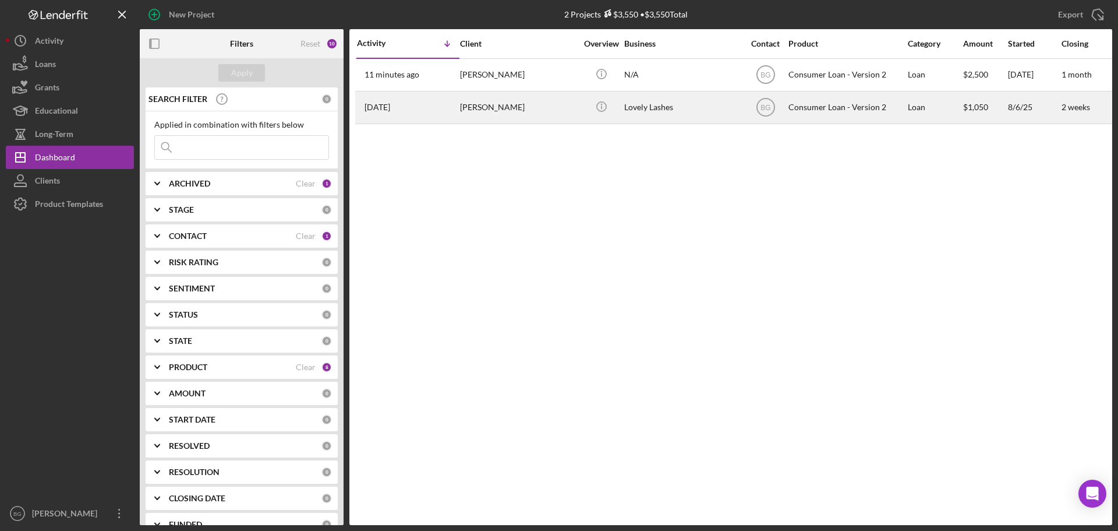
click at [490, 119] on div "[PERSON_NAME]" at bounding box center [518, 107] width 116 height 31
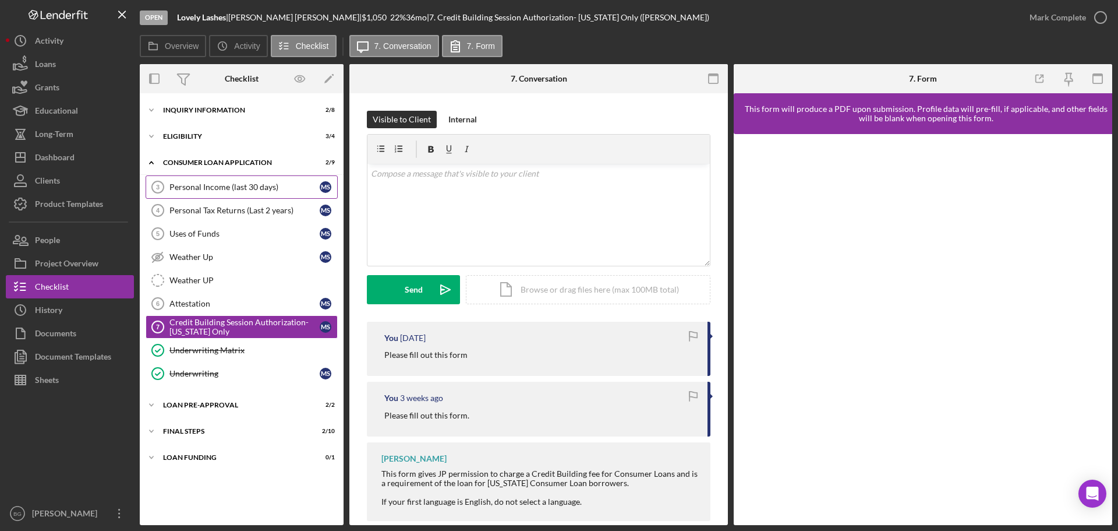
click at [229, 190] on div "Personal Income (last 30 days)" at bounding box center [244, 186] width 150 height 9
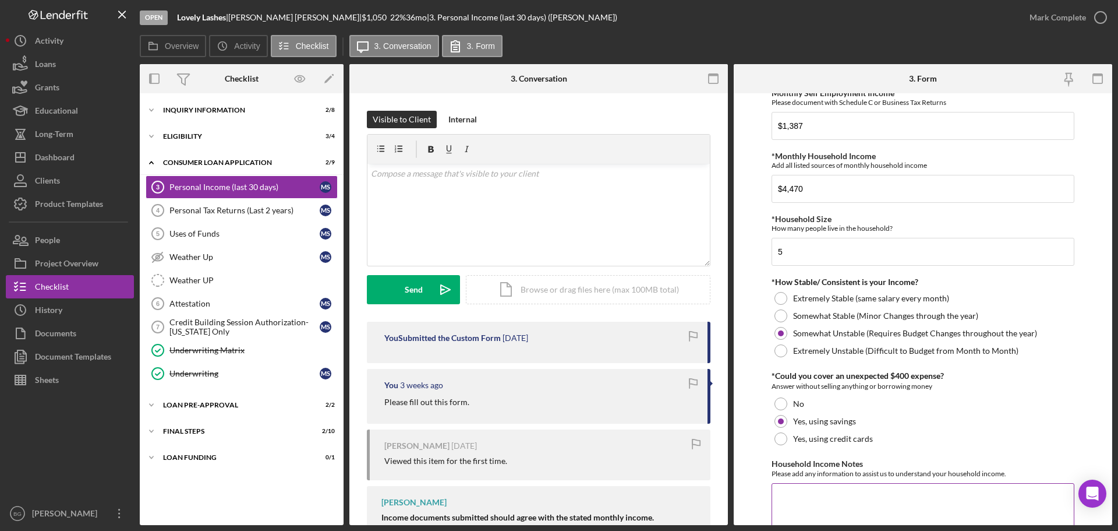
scroll to position [577, 0]
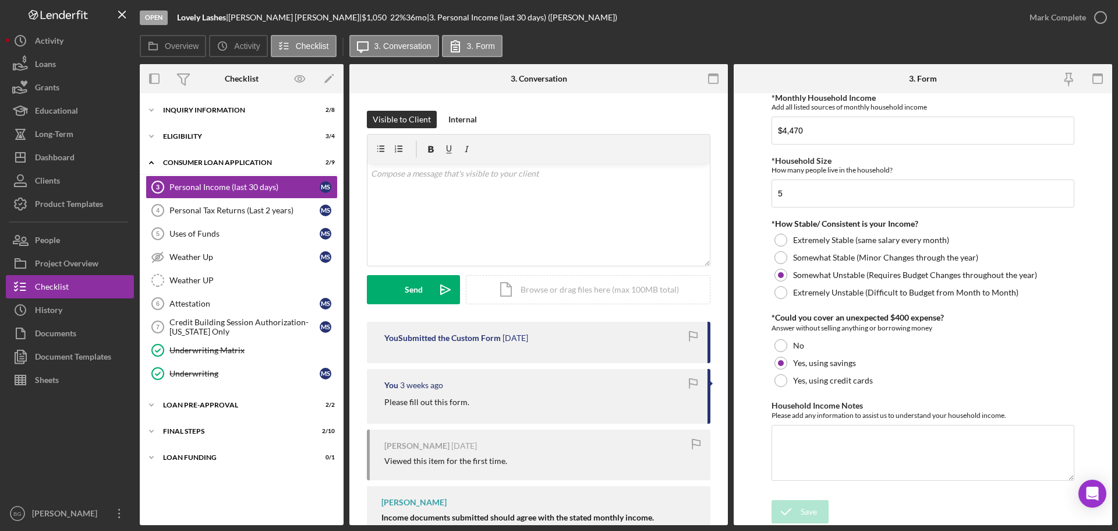
click at [1036, 29] on div "Mark Complete" at bounding box center [1065, 17] width 94 height 35
click at [1034, 19] on div "Mark Complete" at bounding box center [1058, 17] width 56 height 23
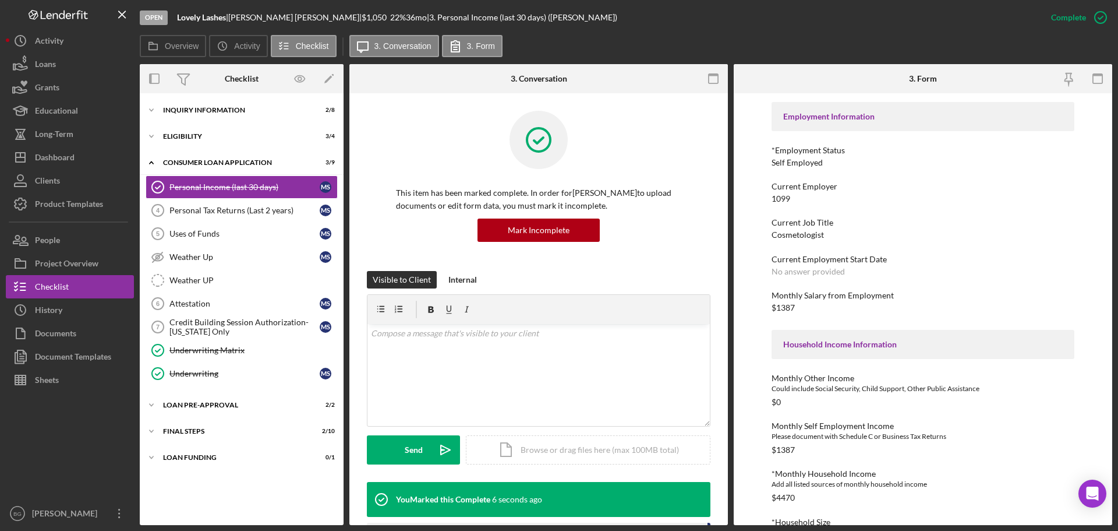
scroll to position [0, 0]
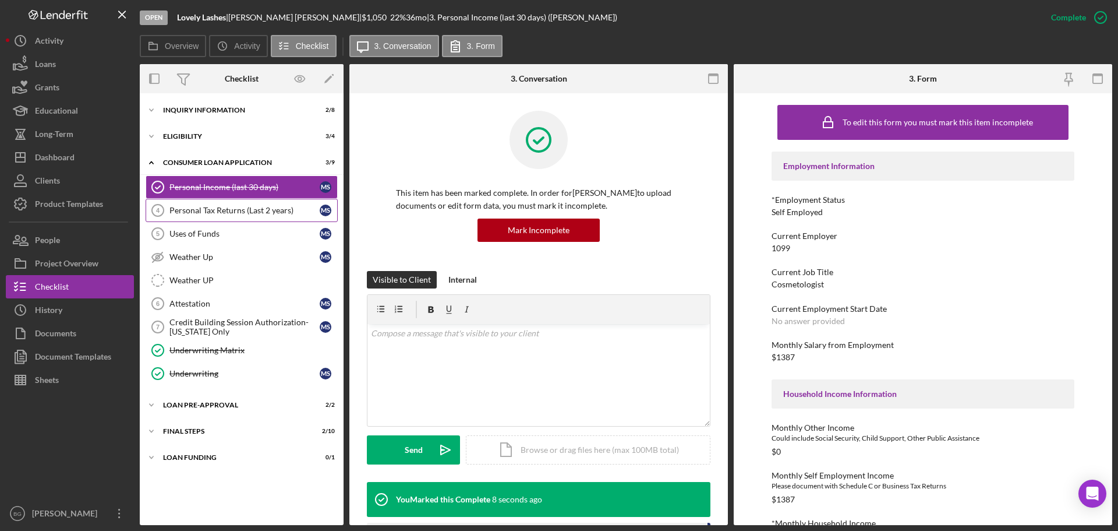
click at [199, 214] on div "Personal Tax Returns (Last 2 years)" at bounding box center [244, 210] width 150 height 9
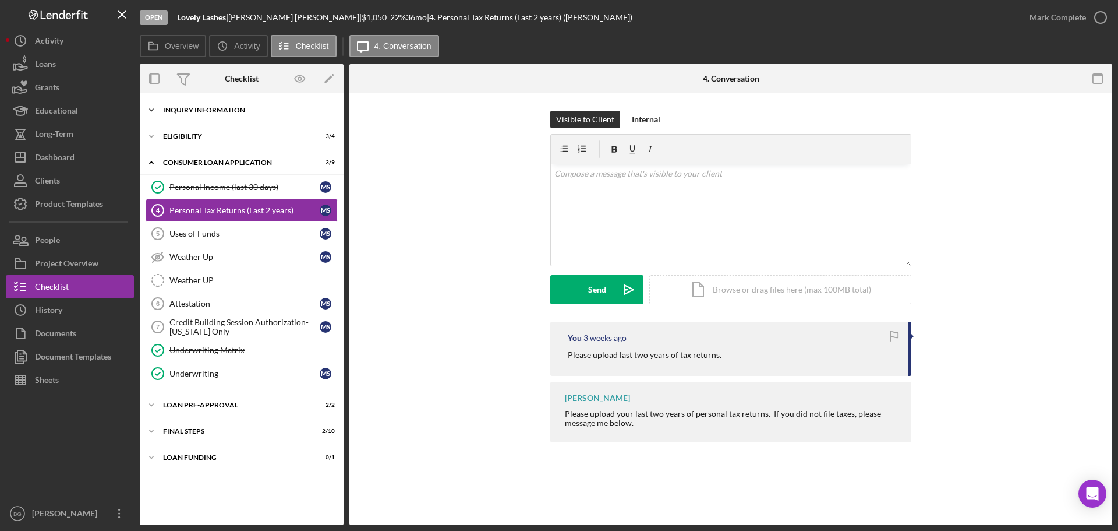
click at [225, 105] on div "Icon/Expander Inquiry Information 2 / 8" at bounding box center [242, 109] width 204 height 23
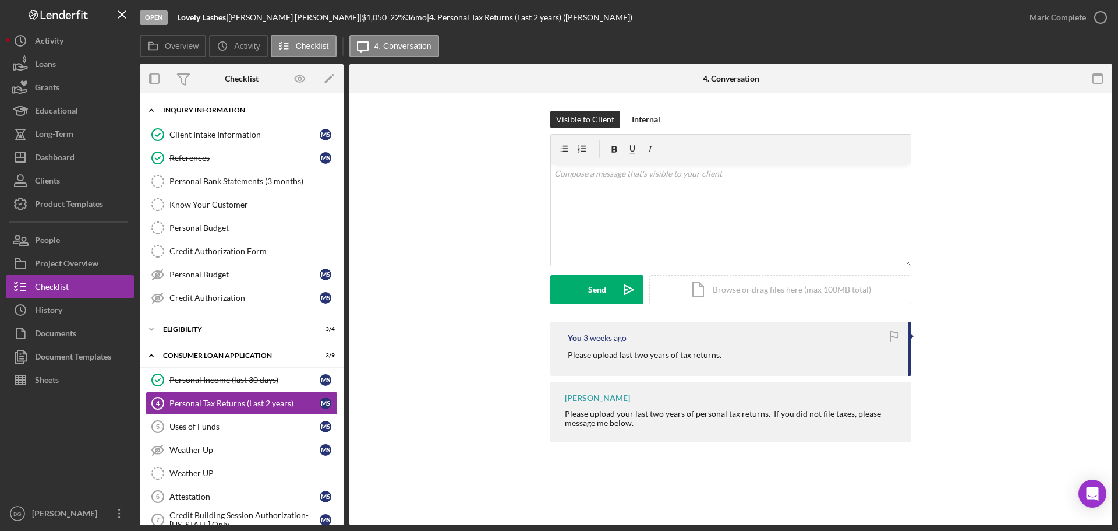
click at [190, 111] on div "Inquiry Information" at bounding box center [246, 110] width 166 height 7
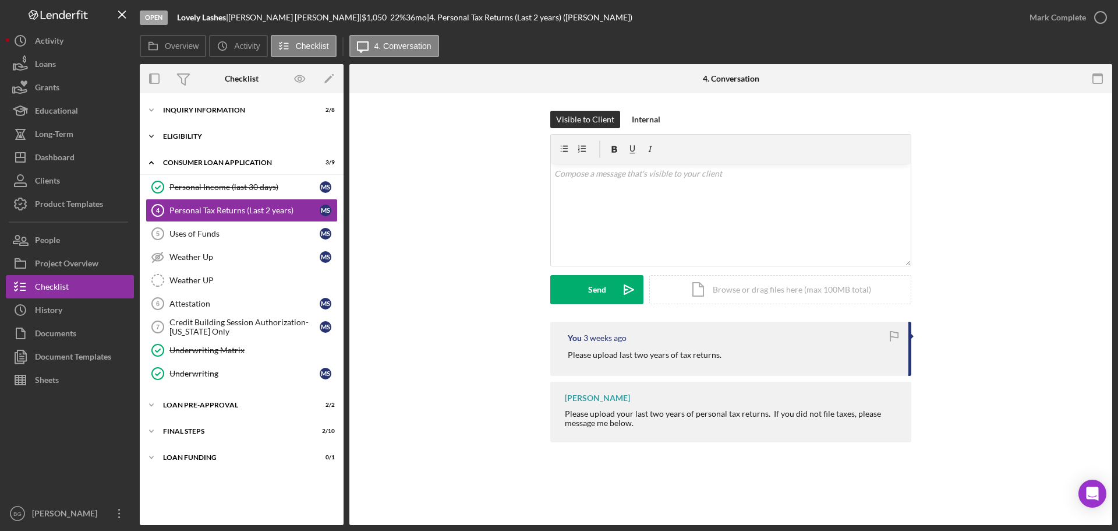
click at [187, 141] on div "Icon/Expander Eligibility 3 / 4" at bounding box center [242, 136] width 204 height 23
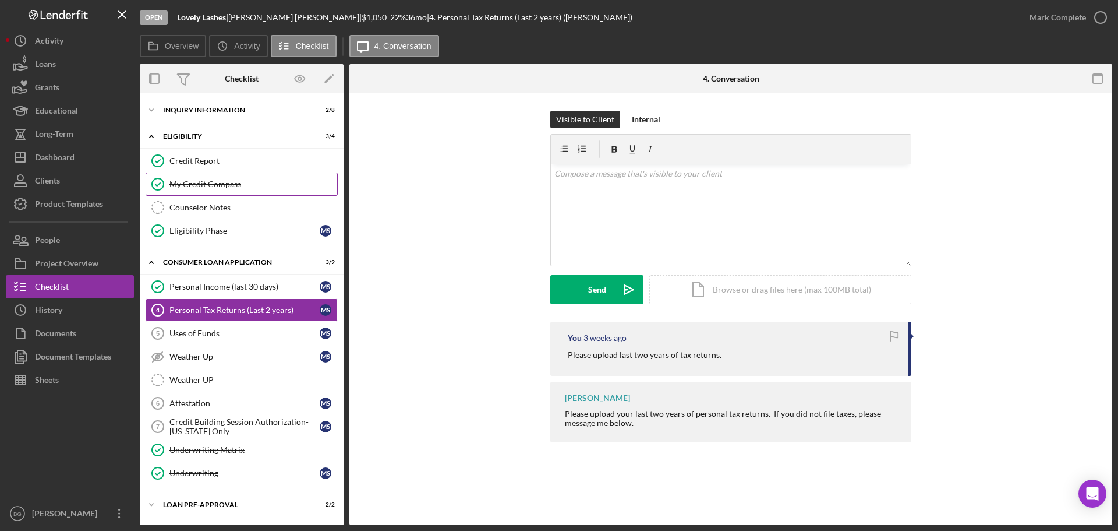
click at [198, 186] on div "My Credit Compass" at bounding box center [253, 183] width 168 height 9
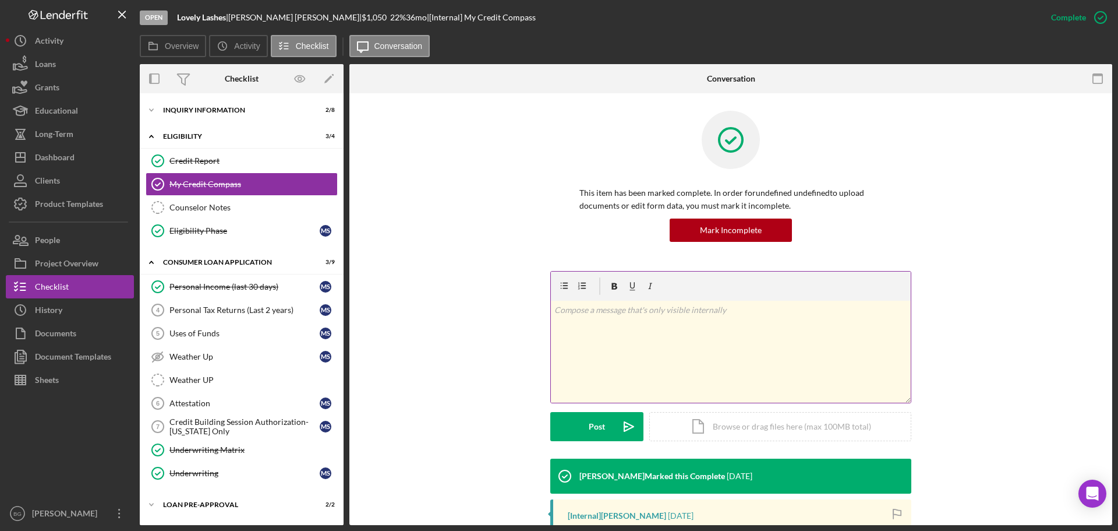
scroll to position [194, 0]
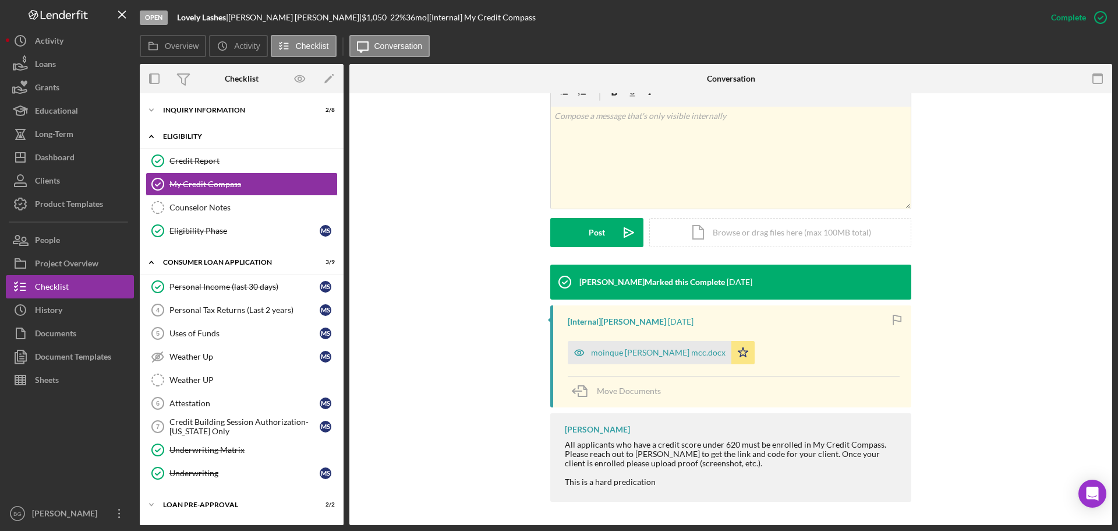
click at [244, 135] on div "Eligibility" at bounding box center [246, 136] width 166 height 7
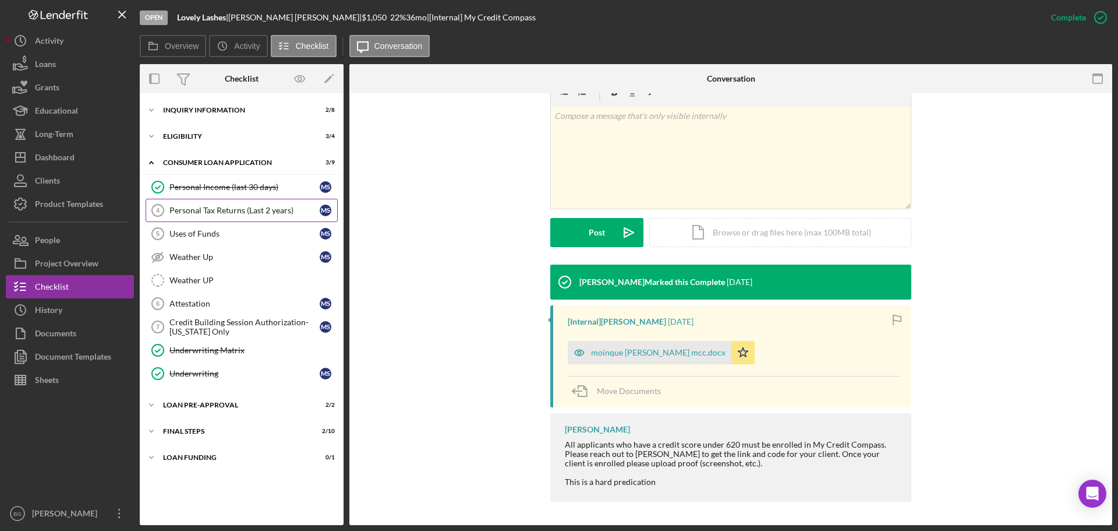
click at [221, 206] on div "Personal Tax Returns (Last 2 years)" at bounding box center [244, 210] width 150 height 9
